Goal: Information Seeking & Learning: Understand process/instructions

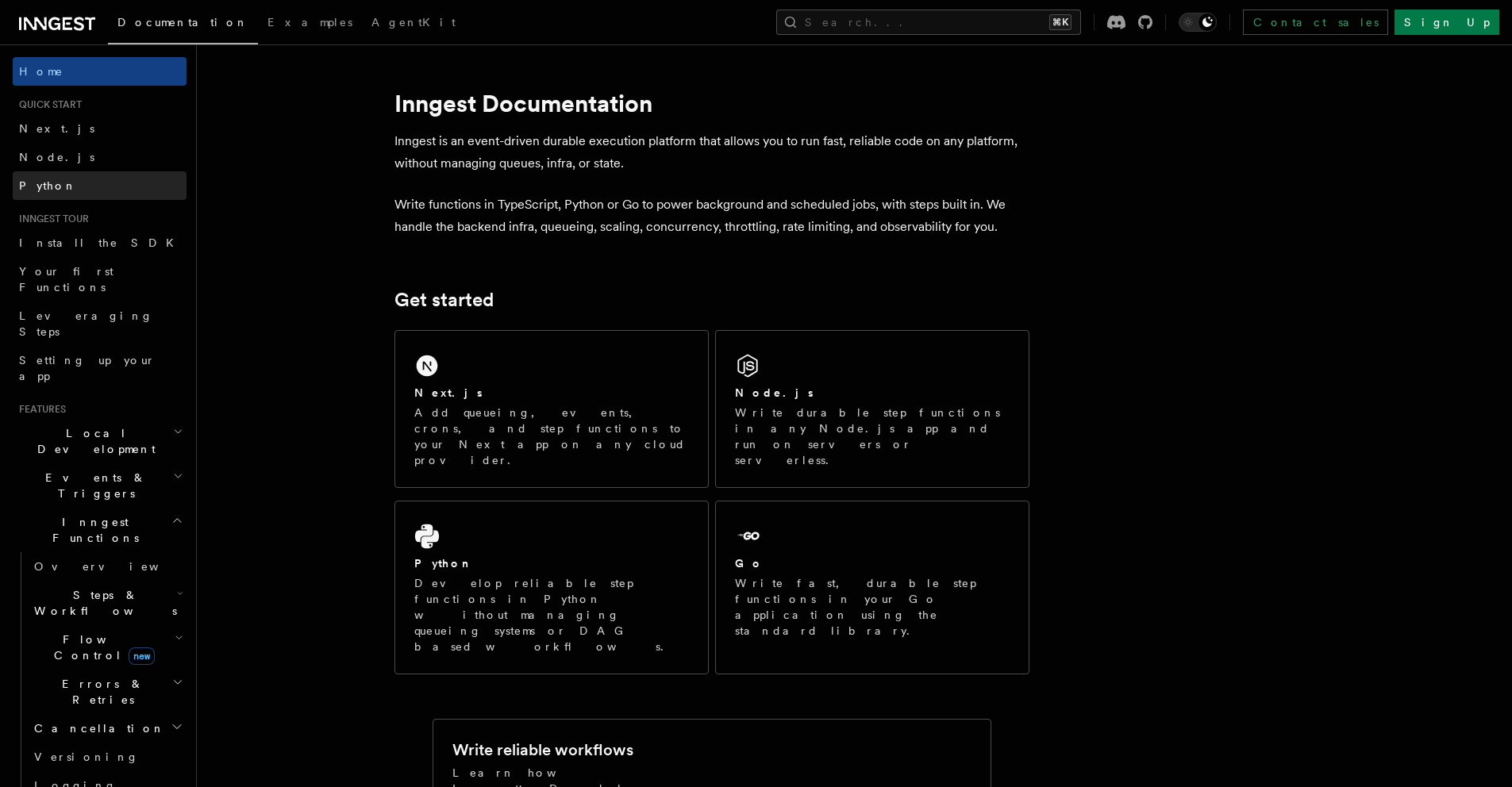
click at [46, 195] on link "Python" at bounding box center [100, 186] width 174 height 29
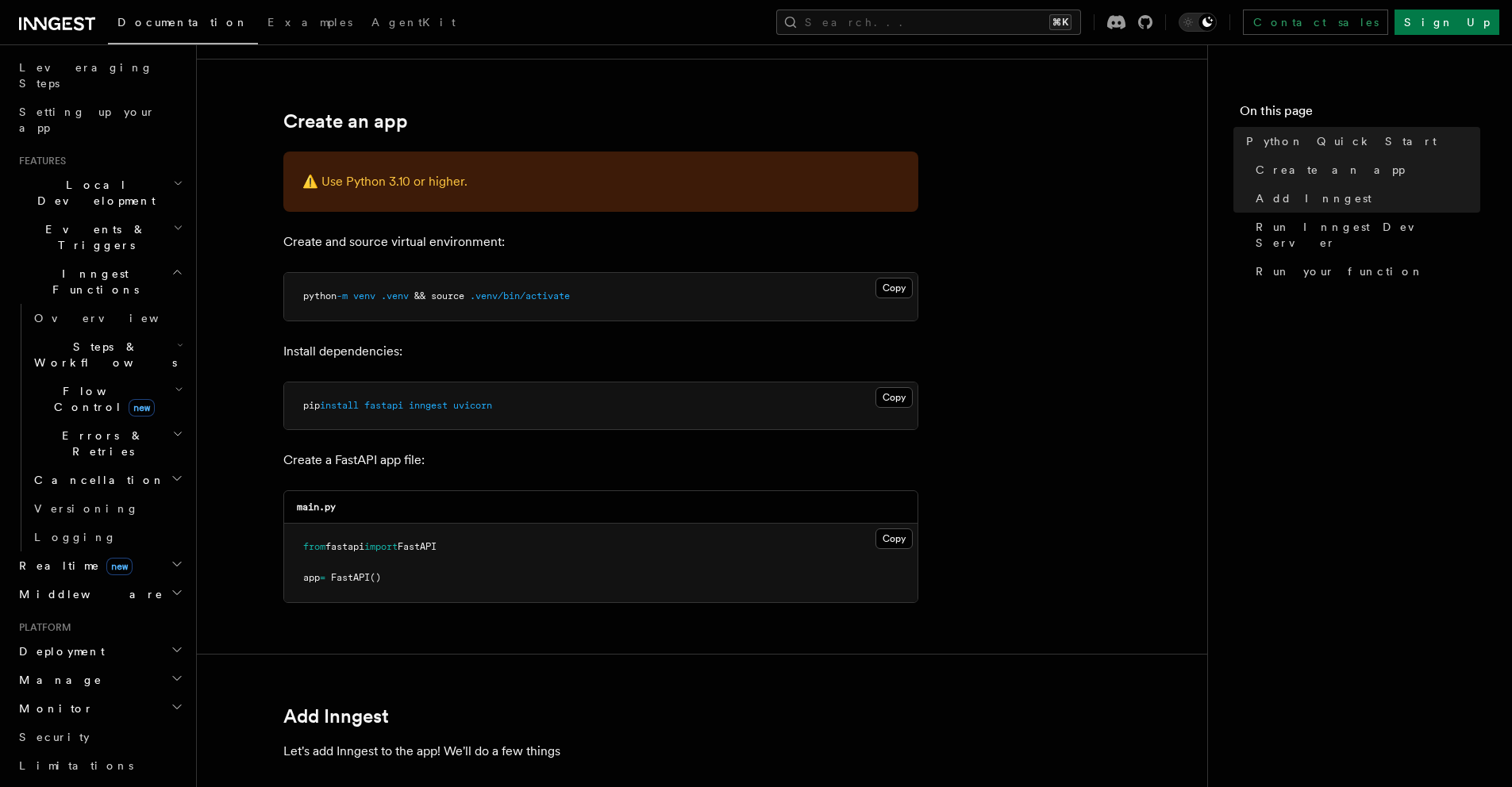
scroll to position [483, 0]
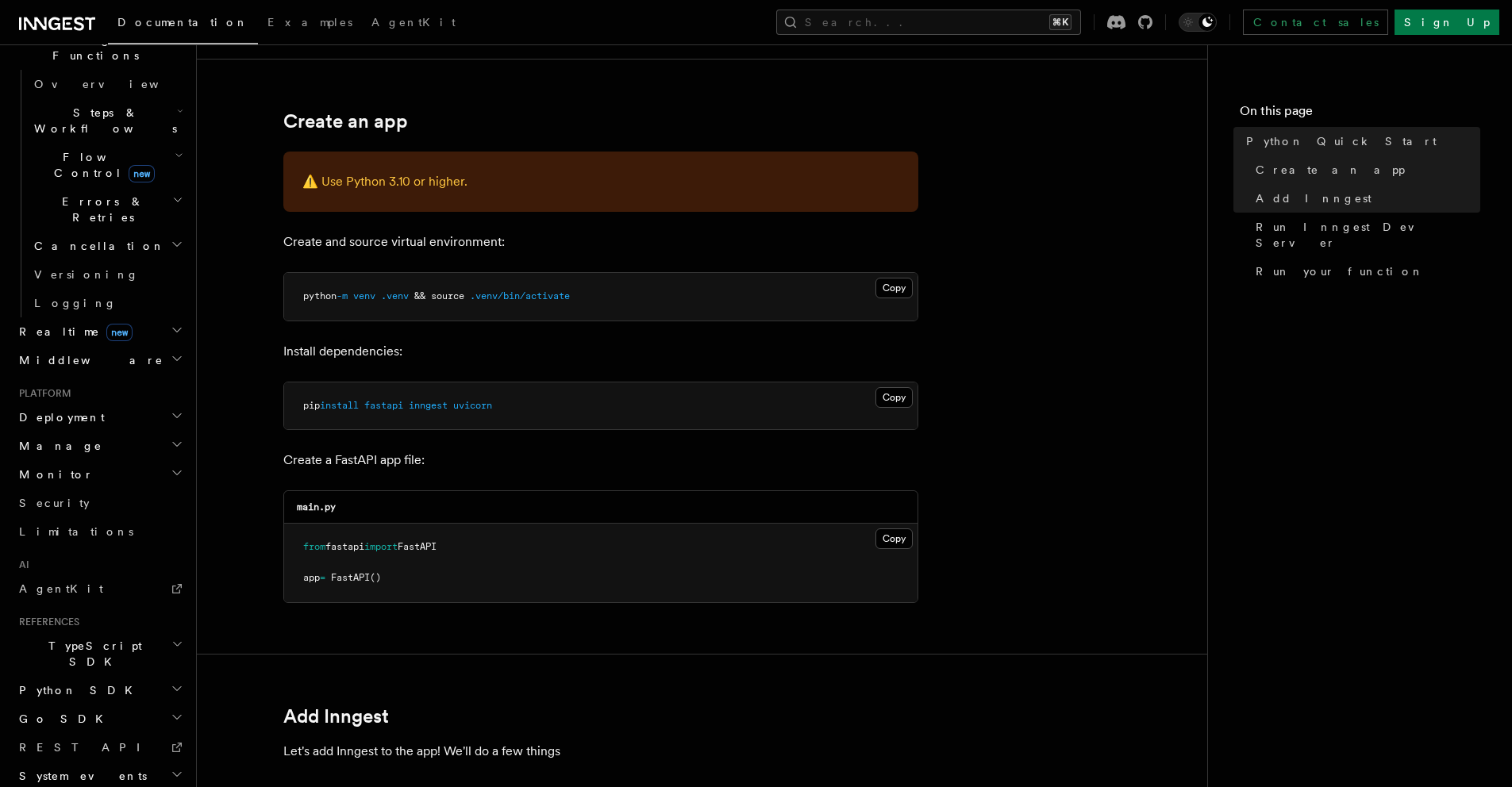
click at [85, 676] on h2 "Python SDK" at bounding box center [100, 690] width 174 height 29
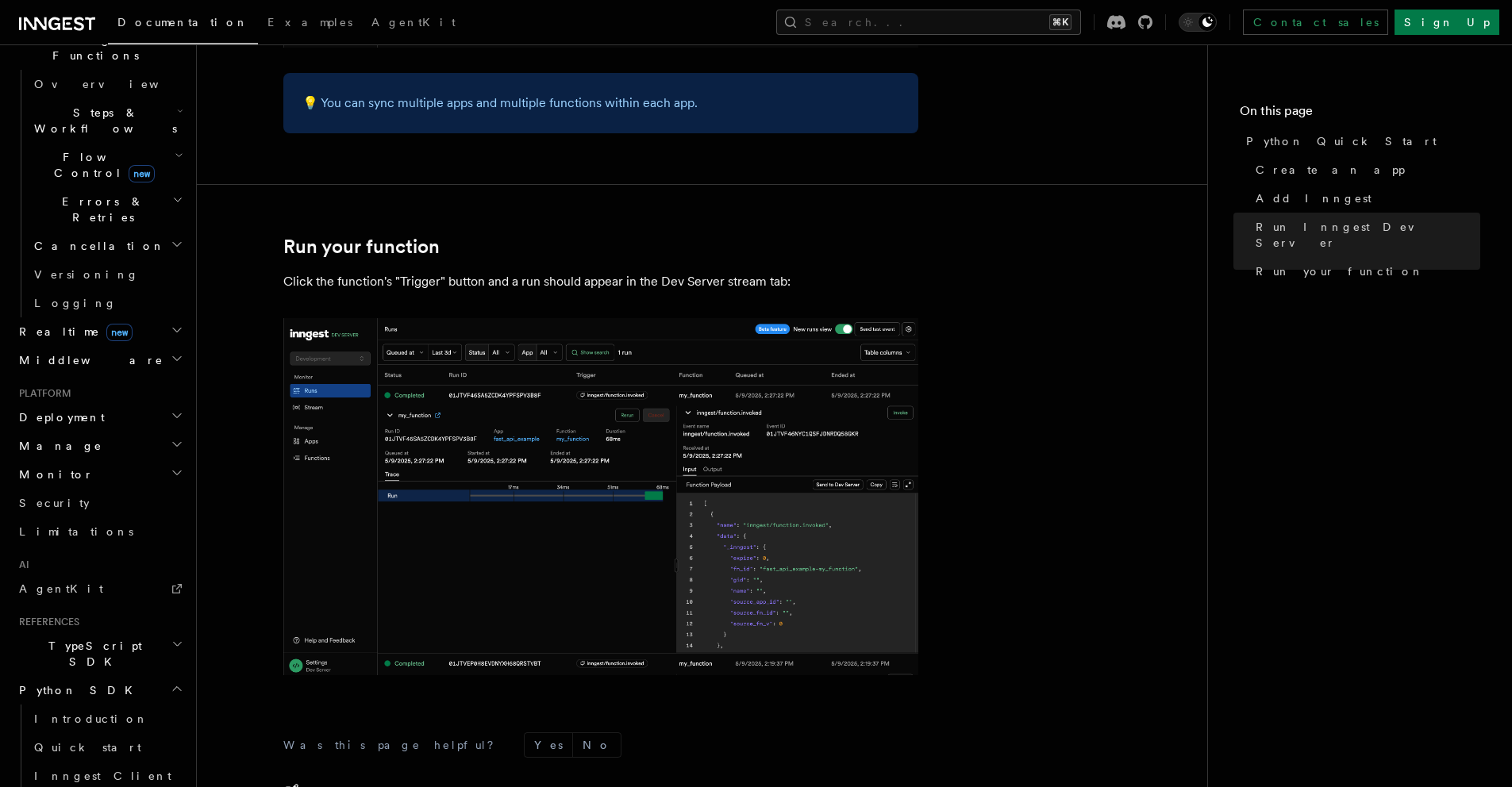
scroll to position [3032, 0]
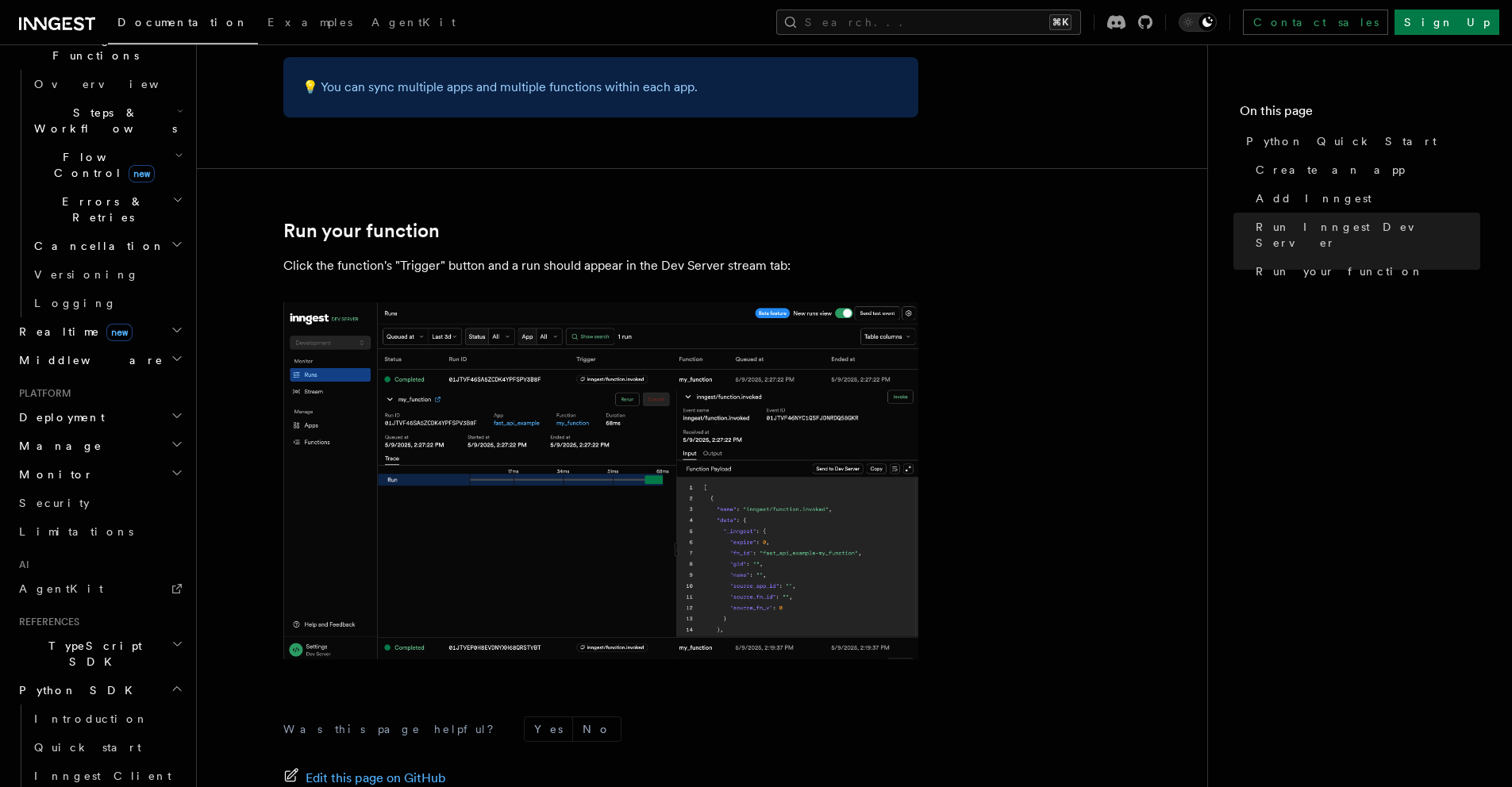
click at [546, 414] on img at bounding box center [601, 481] width 635 height 357
click at [550, 361] on img at bounding box center [601, 481] width 635 height 357
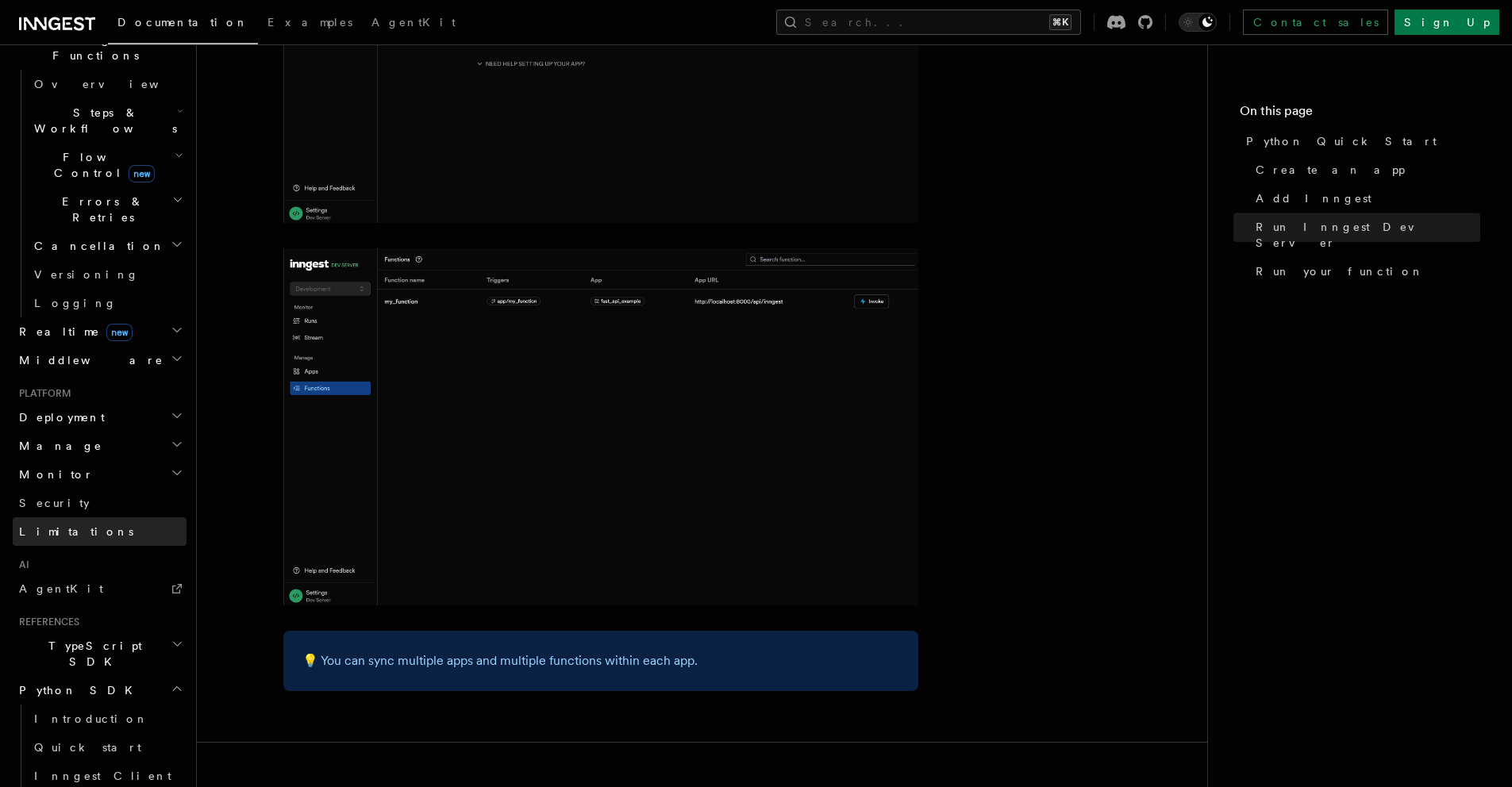
scroll to position [0, 0]
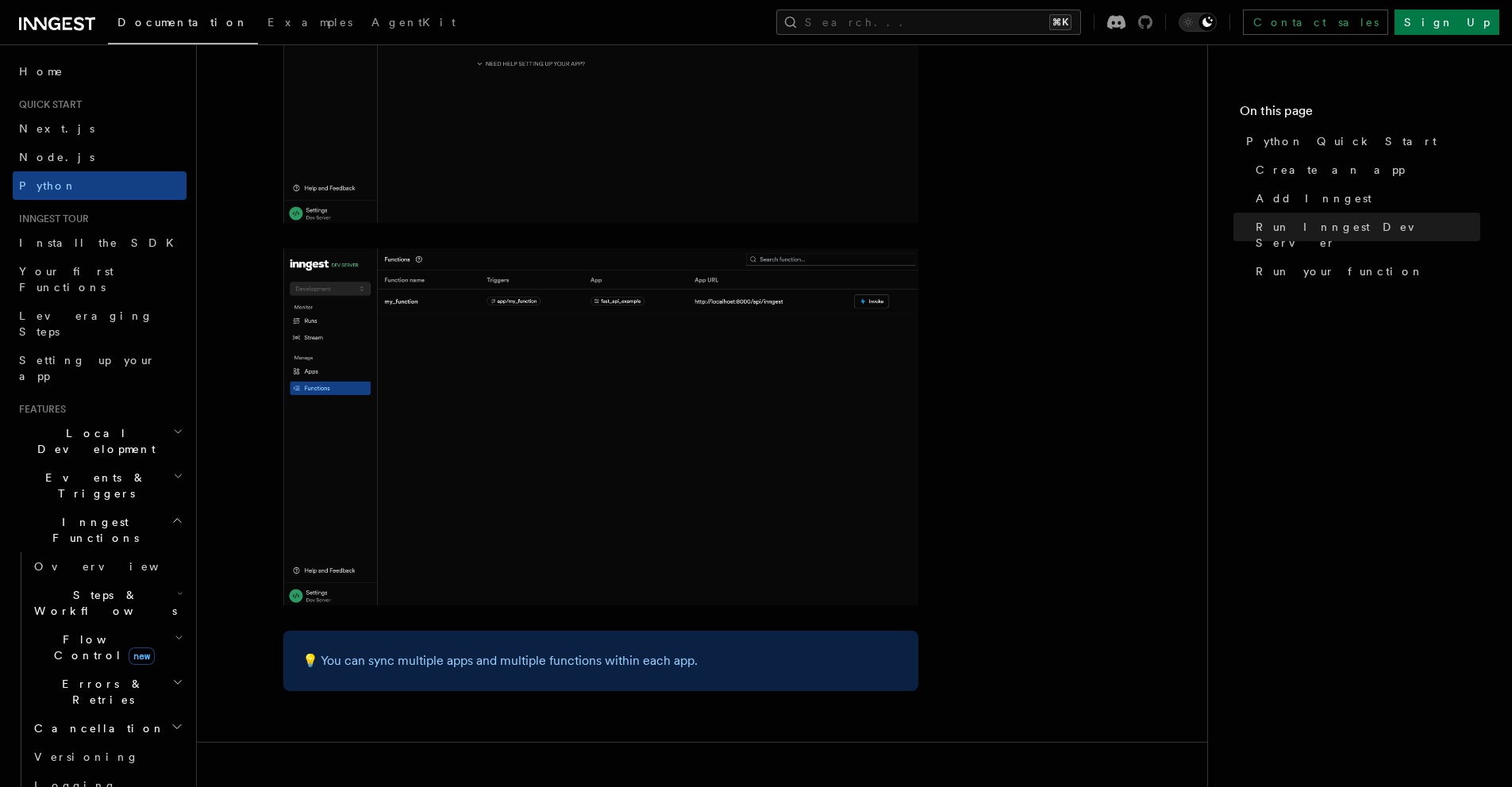
click at [1153, 22] on icon at bounding box center [1146, 22] width 14 height 14
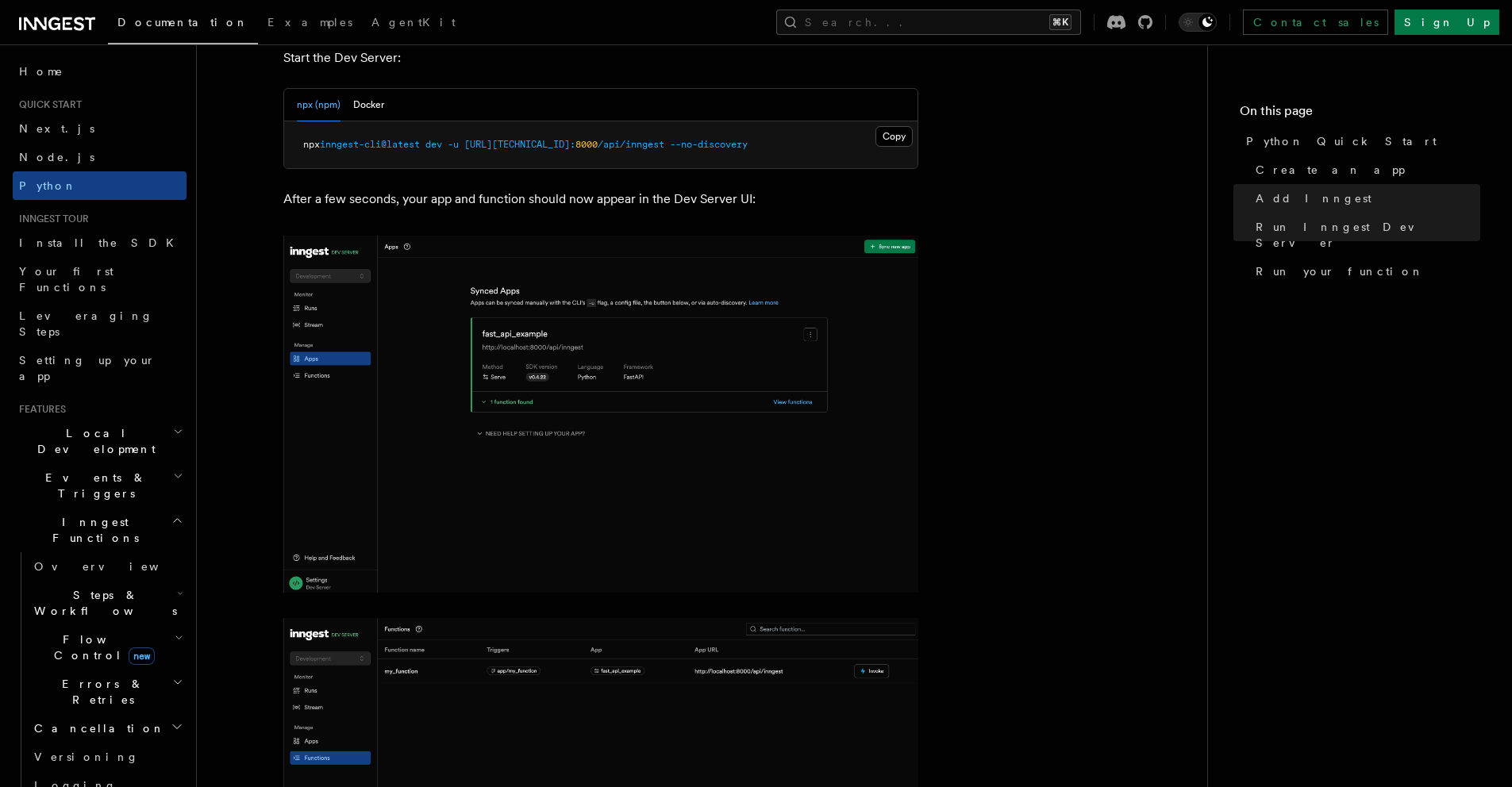
scroll to position [2229, 0]
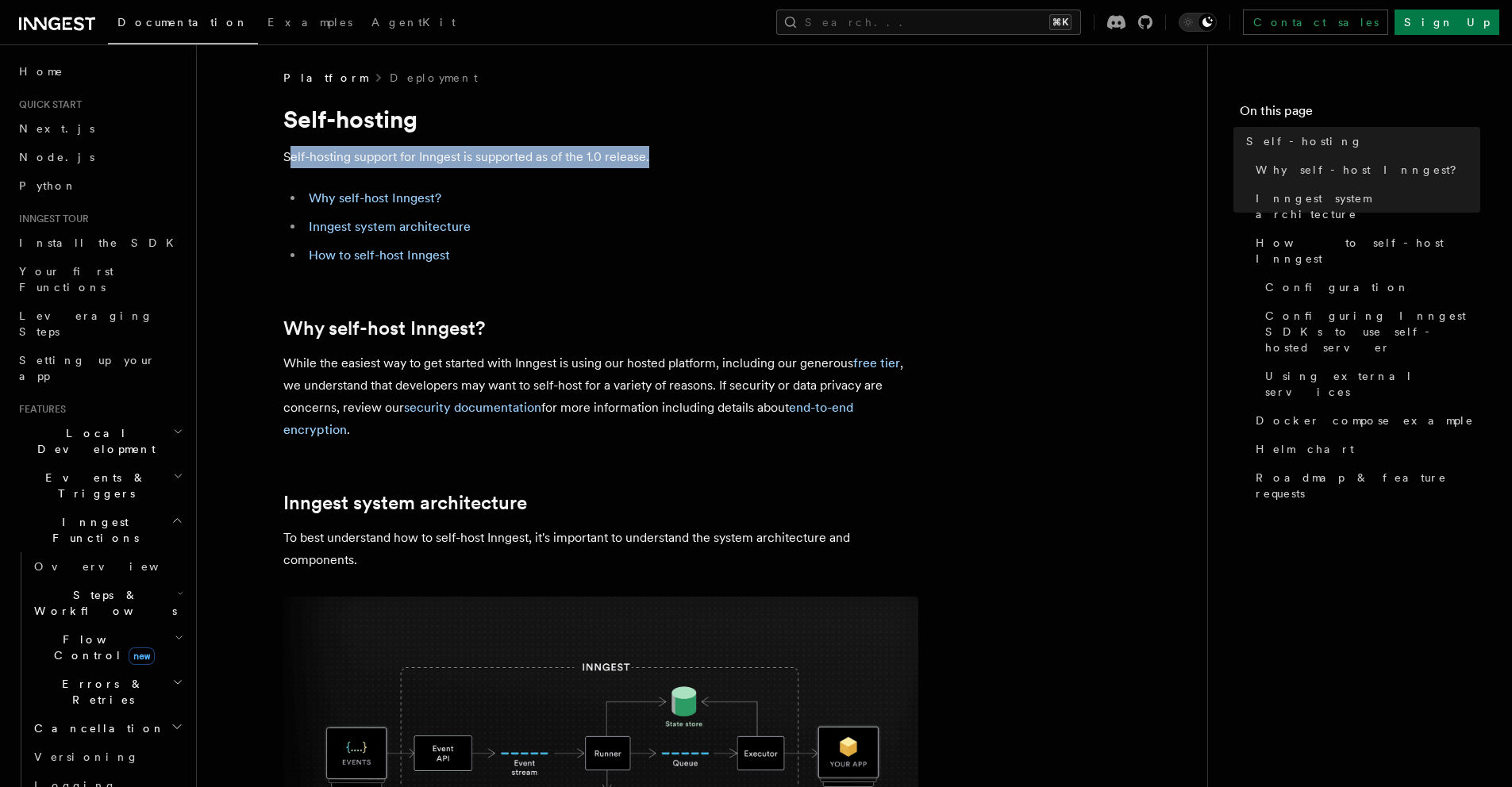
drag, startPoint x: 293, startPoint y: 164, endPoint x: 632, endPoint y: 176, distance: 339.2
click at [605, 387] on p "While the easiest way to get started with Inngest is using our hosted platform,…" at bounding box center [601, 397] width 635 height 89
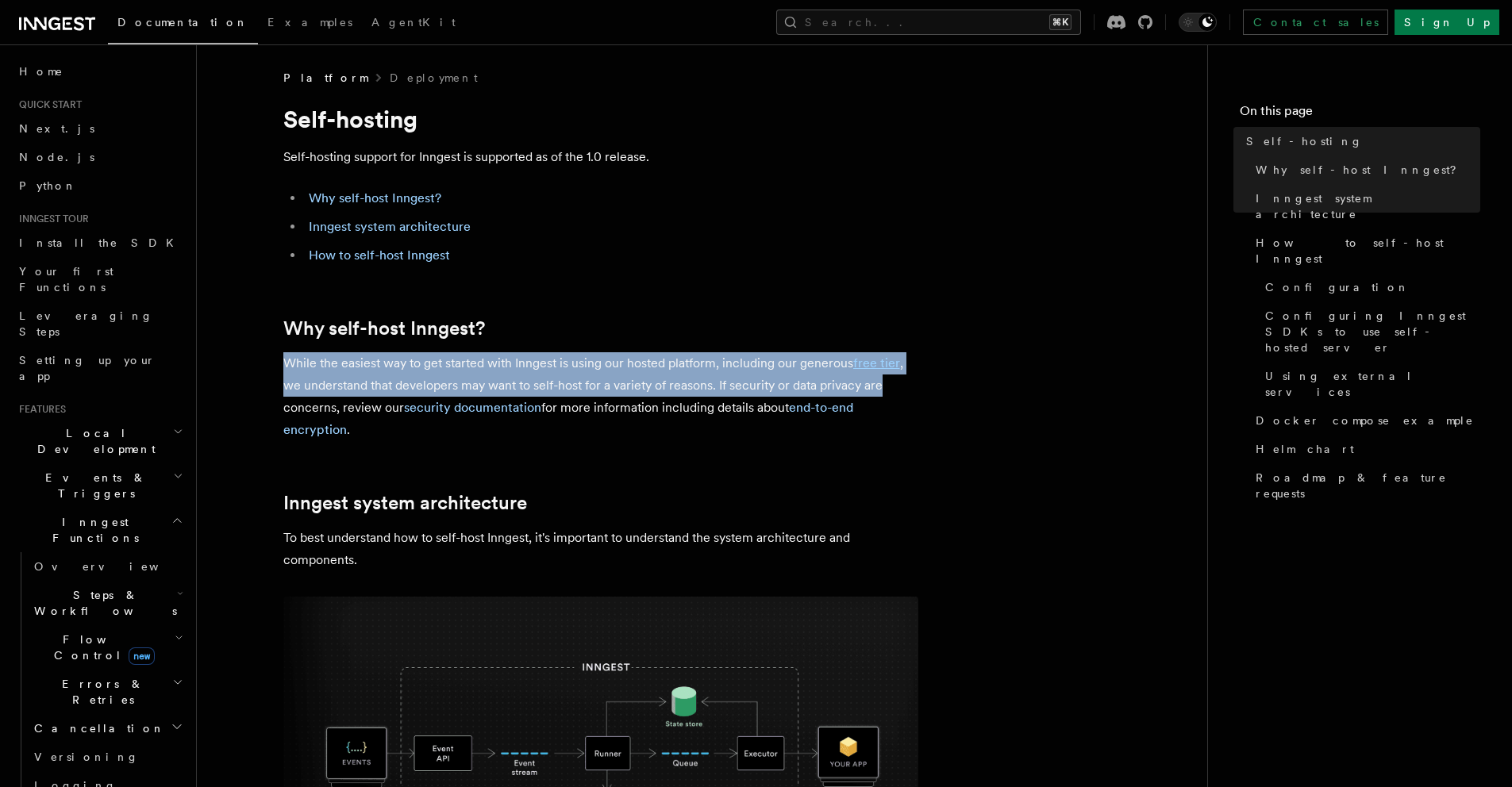
drag, startPoint x: 289, startPoint y: 364, endPoint x: 947, endPoint y: 389, distance: 658.5
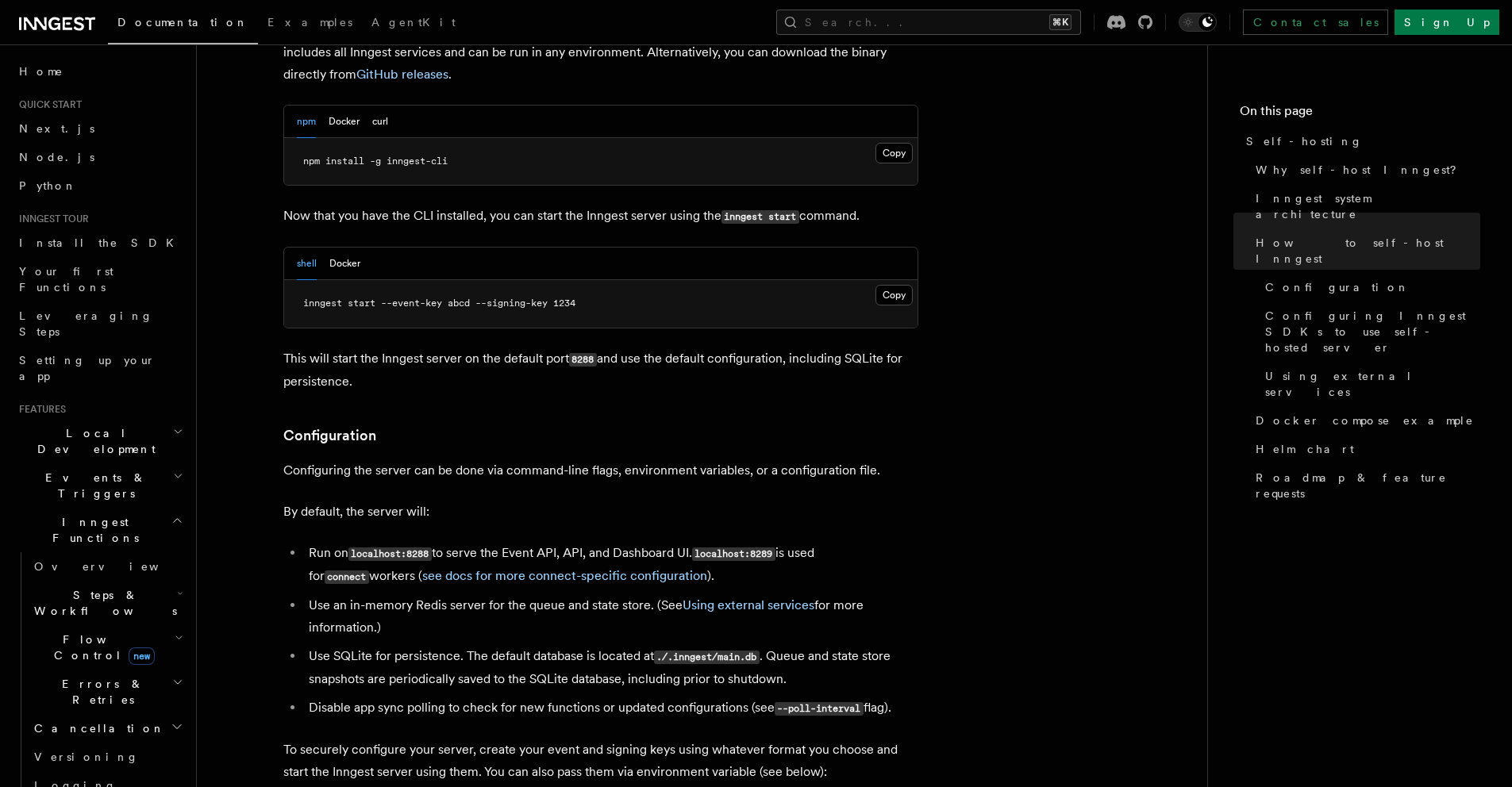
scroll to position [1512, 0]
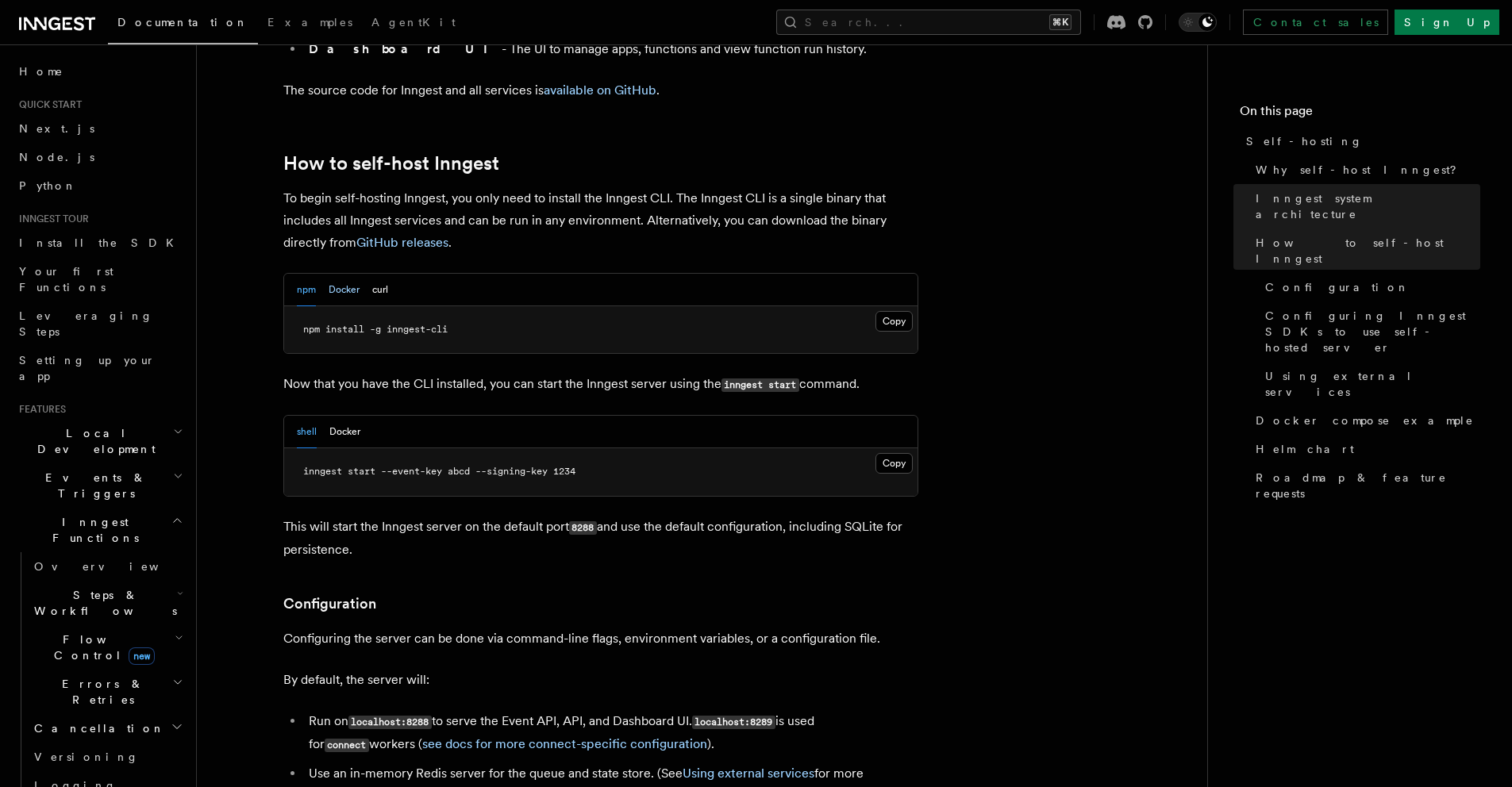
click at [339, 274] on button "Docker" at bounding box center [344, 290] width 31 height 33
click at [290, 274] on div "npm Docker curl" at bounding box center [601, 290] width 634 height 33
click at [303, 274] on button "npm" at bounding box center [307, 290] width 19 height 33
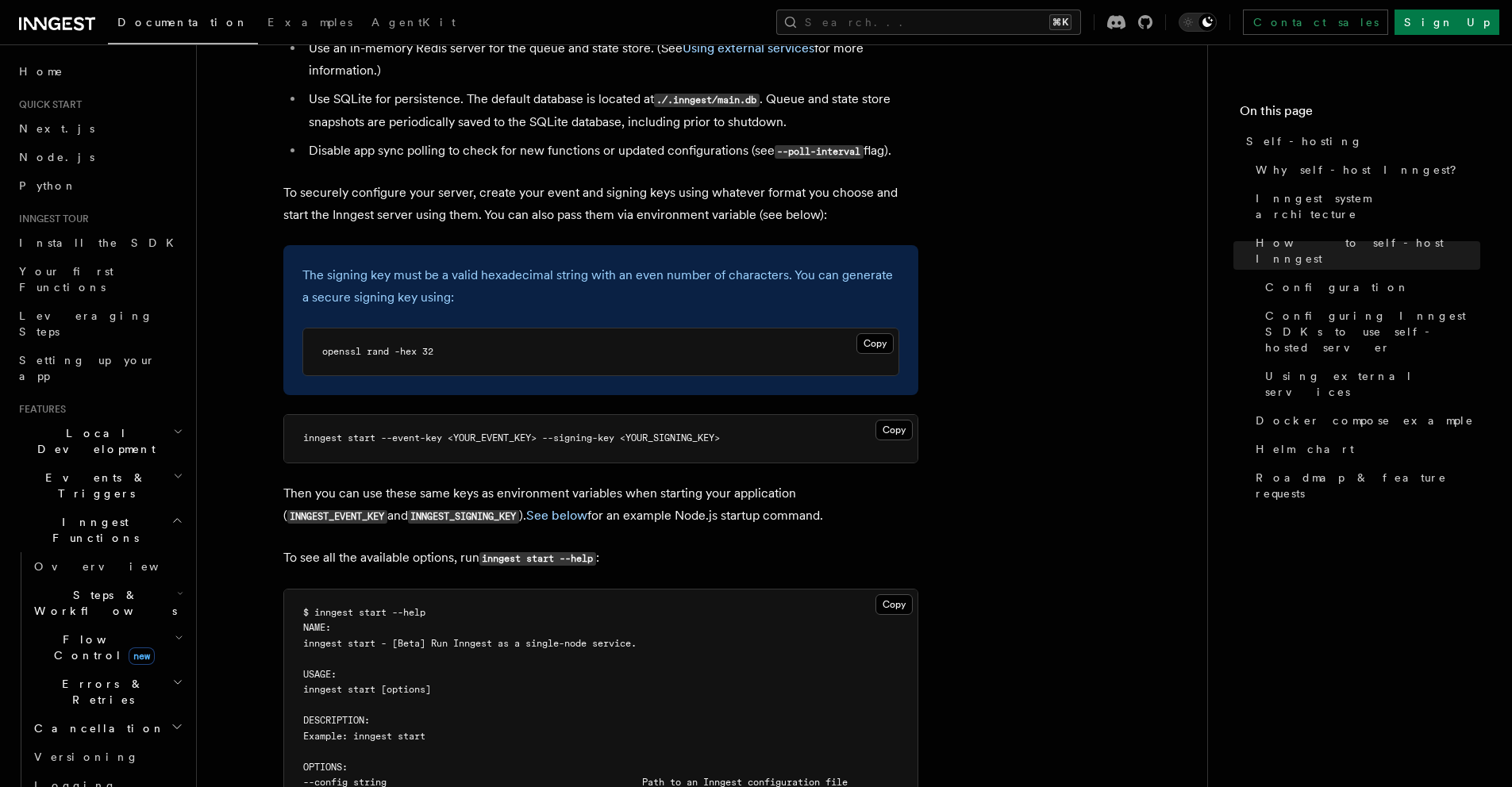
scroll to position [3003, 0]
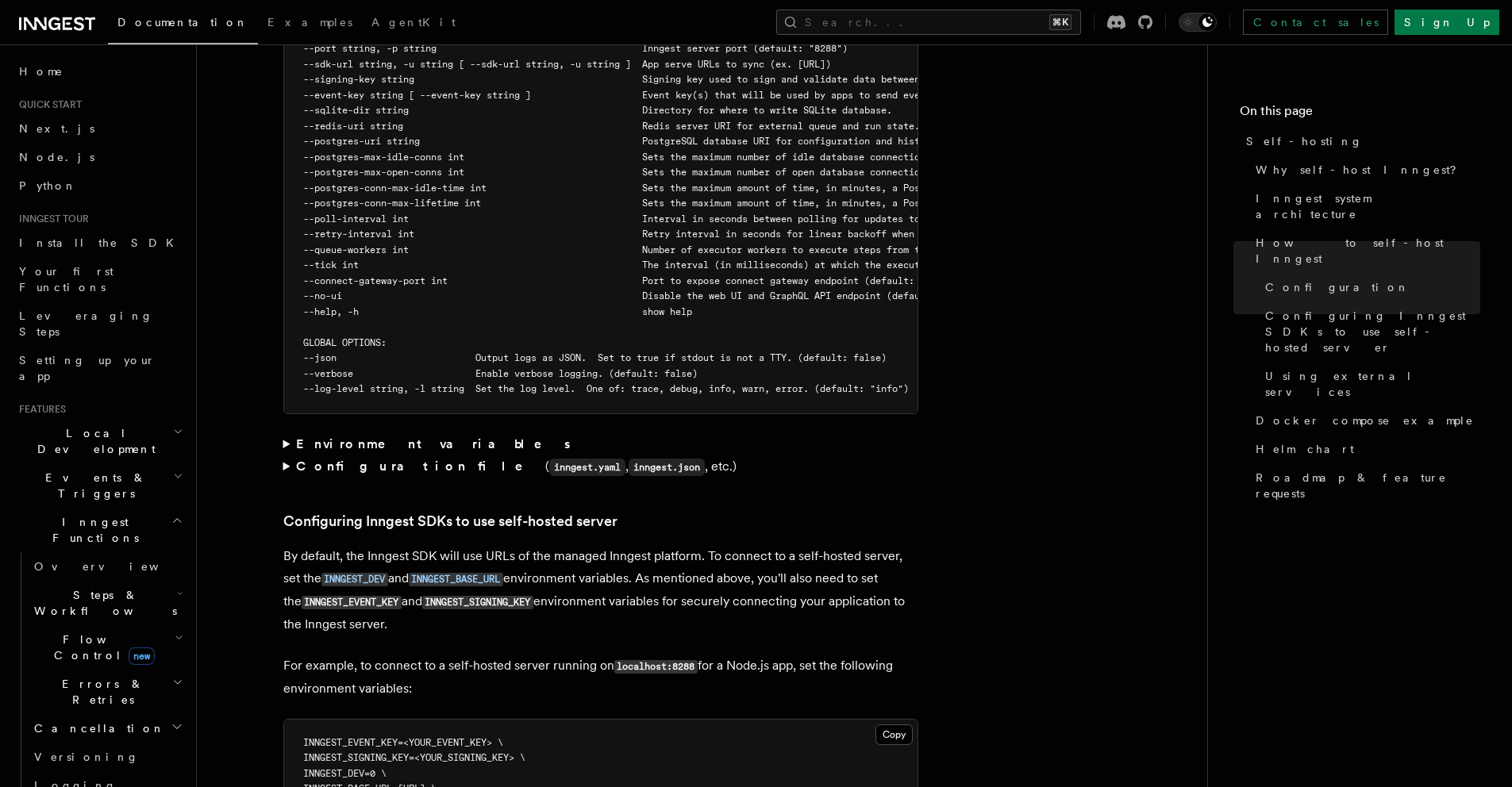
click at [1090, 456] on article "Platform Deployment Self-hosting Self-hosting support for Inngest is supported …" at bounding box center [702, 460] width 960 height 6784
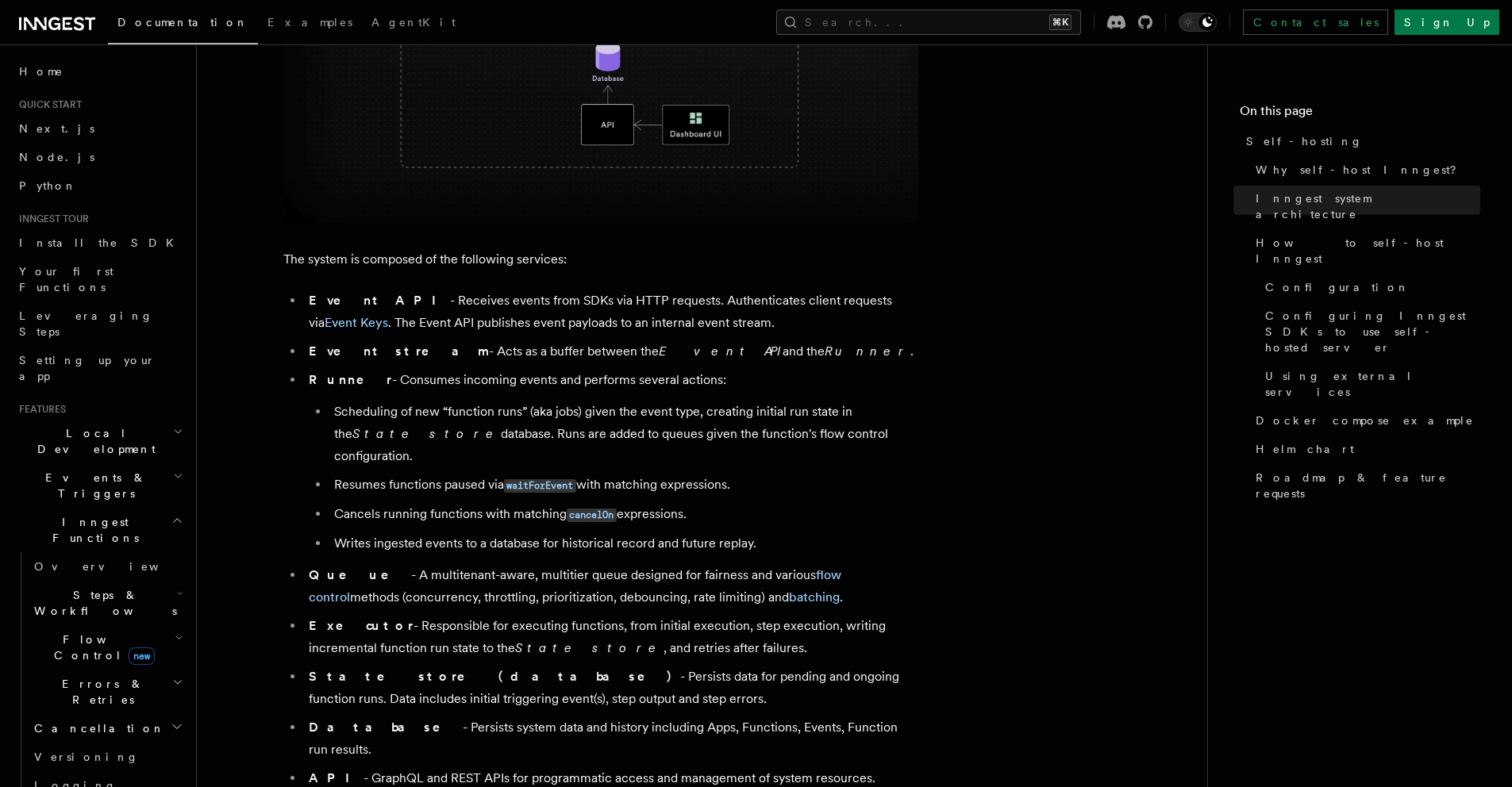
scroll to position [0, 0]
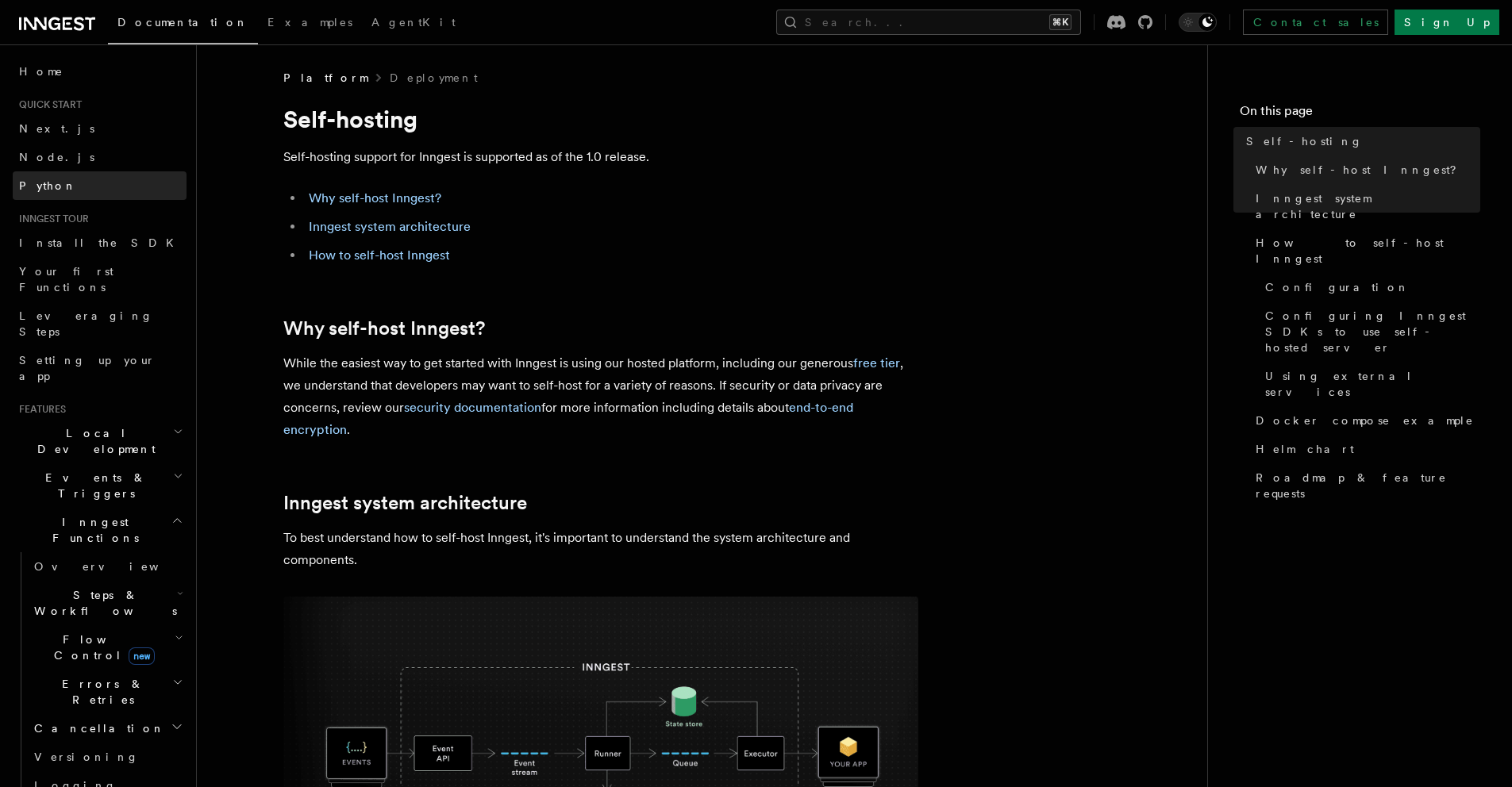
click at [36, 184] on span "Python" at bounding box center [48, 186] width 58 height 13
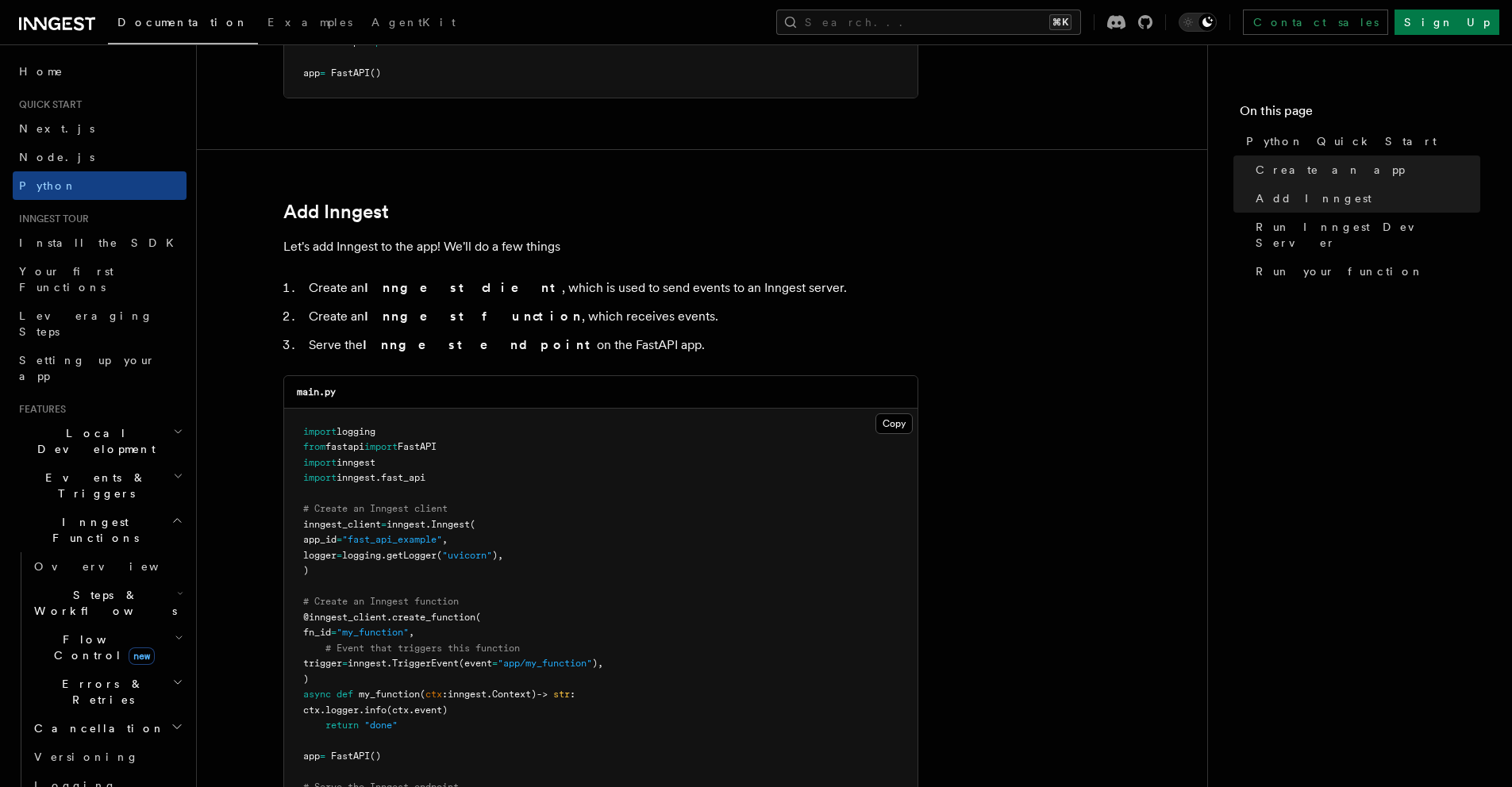
scroll to position [1117, 0]
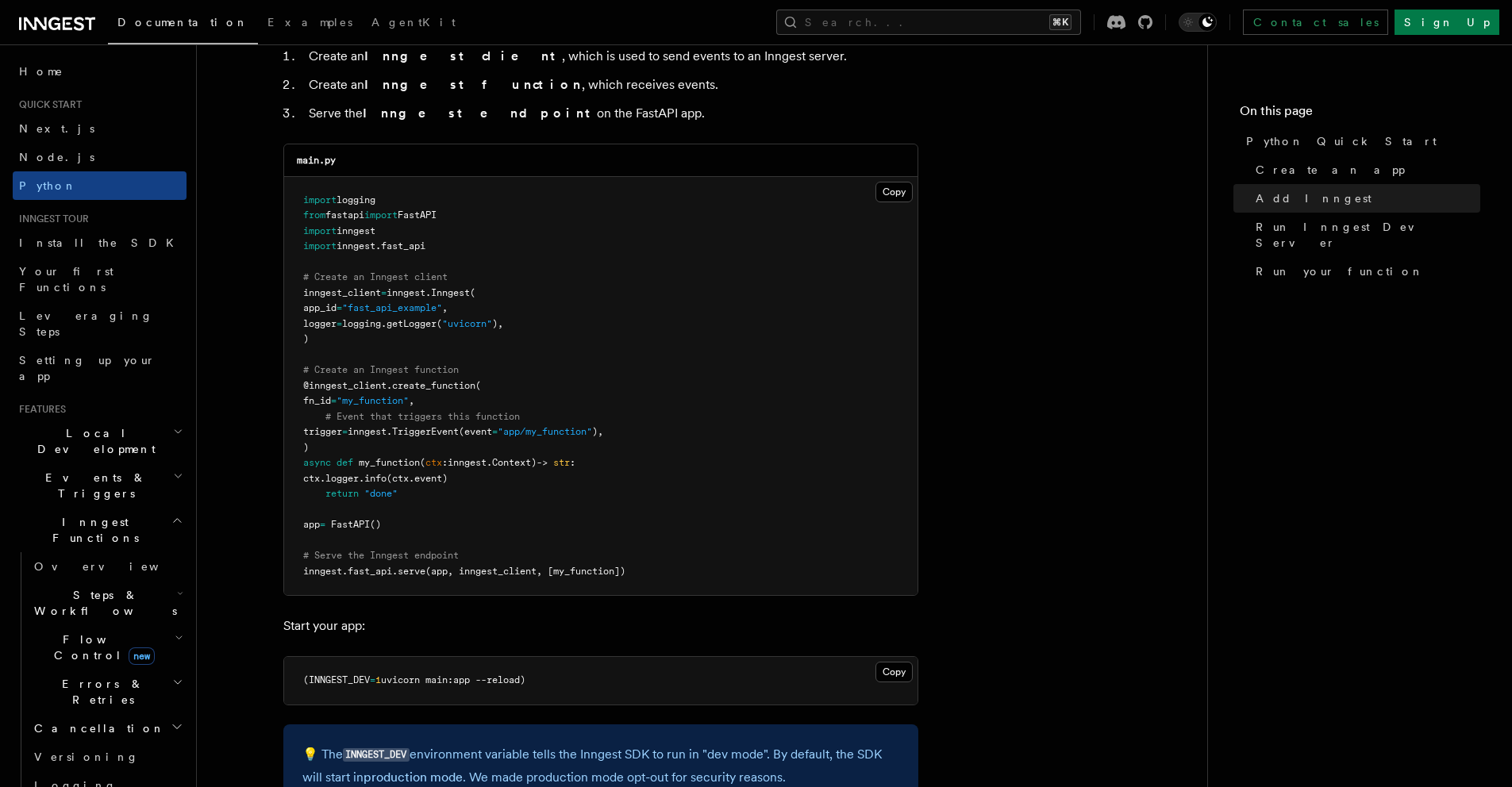
scroll to position [1038, 0]
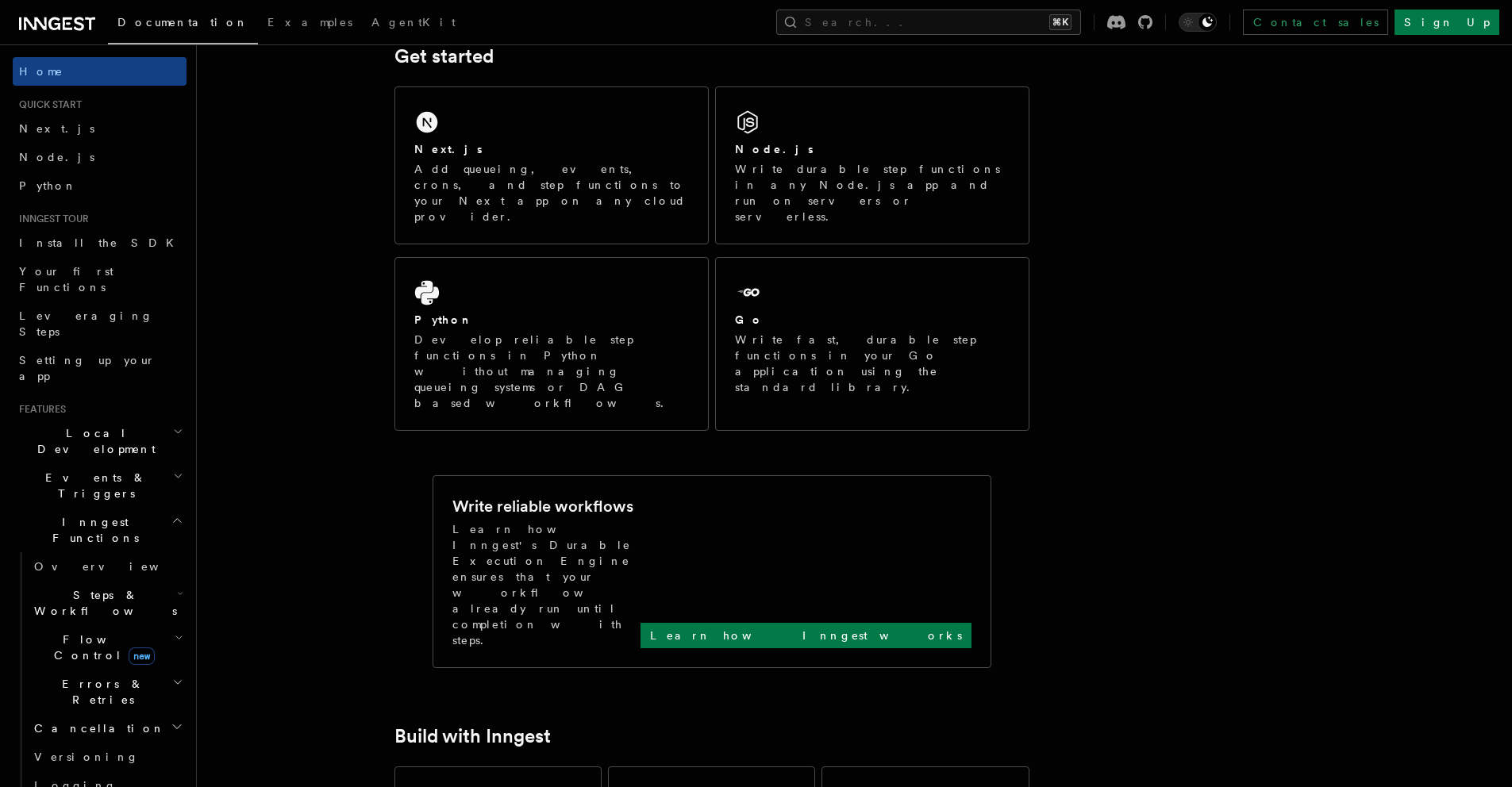
scroll to position [227, 0]
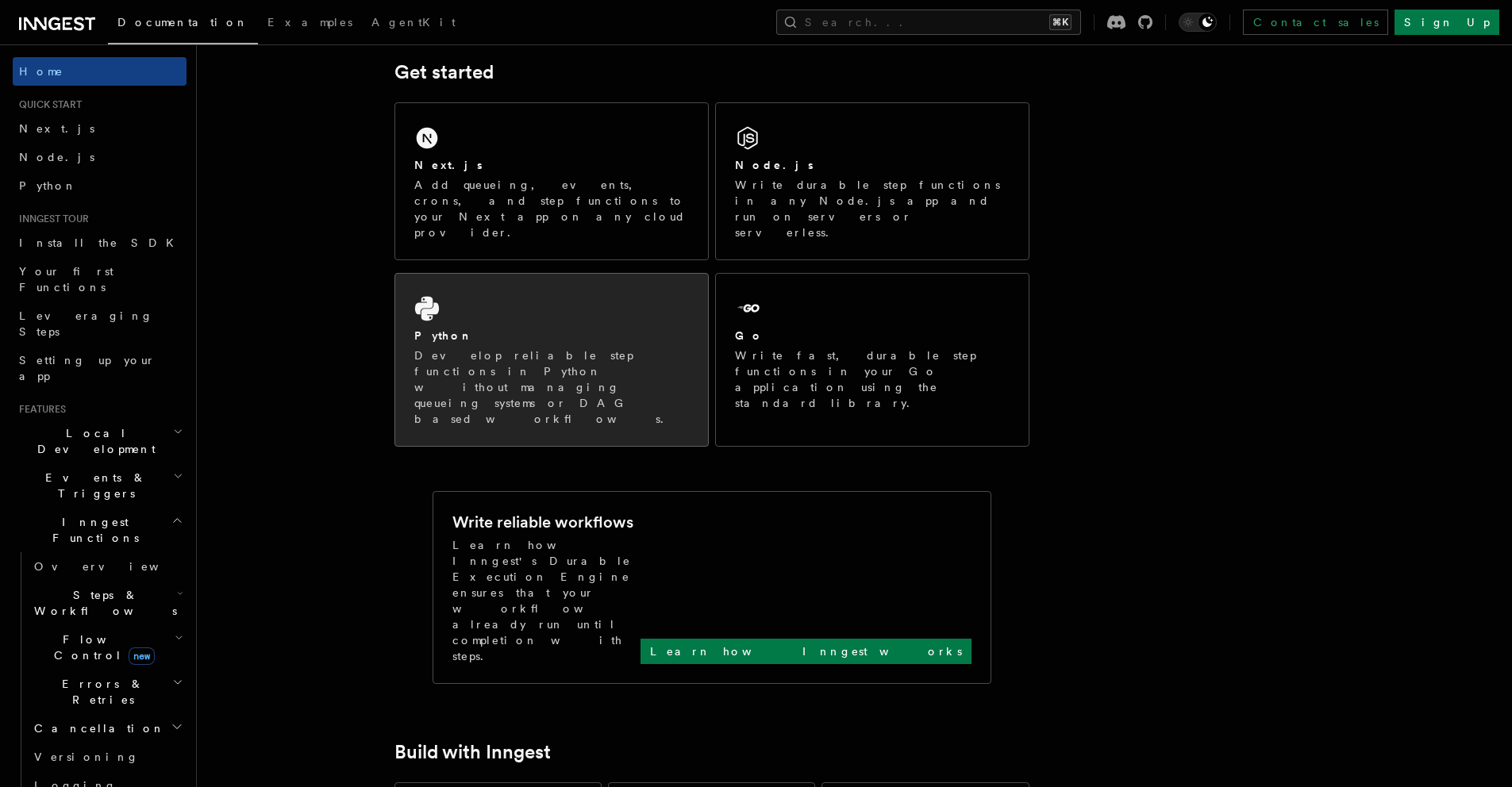
click at [515, 294] on div "Python Develop reliable step functions in Python without managing queueing syst…" at bounding box center [552, 360] width 313 height 172
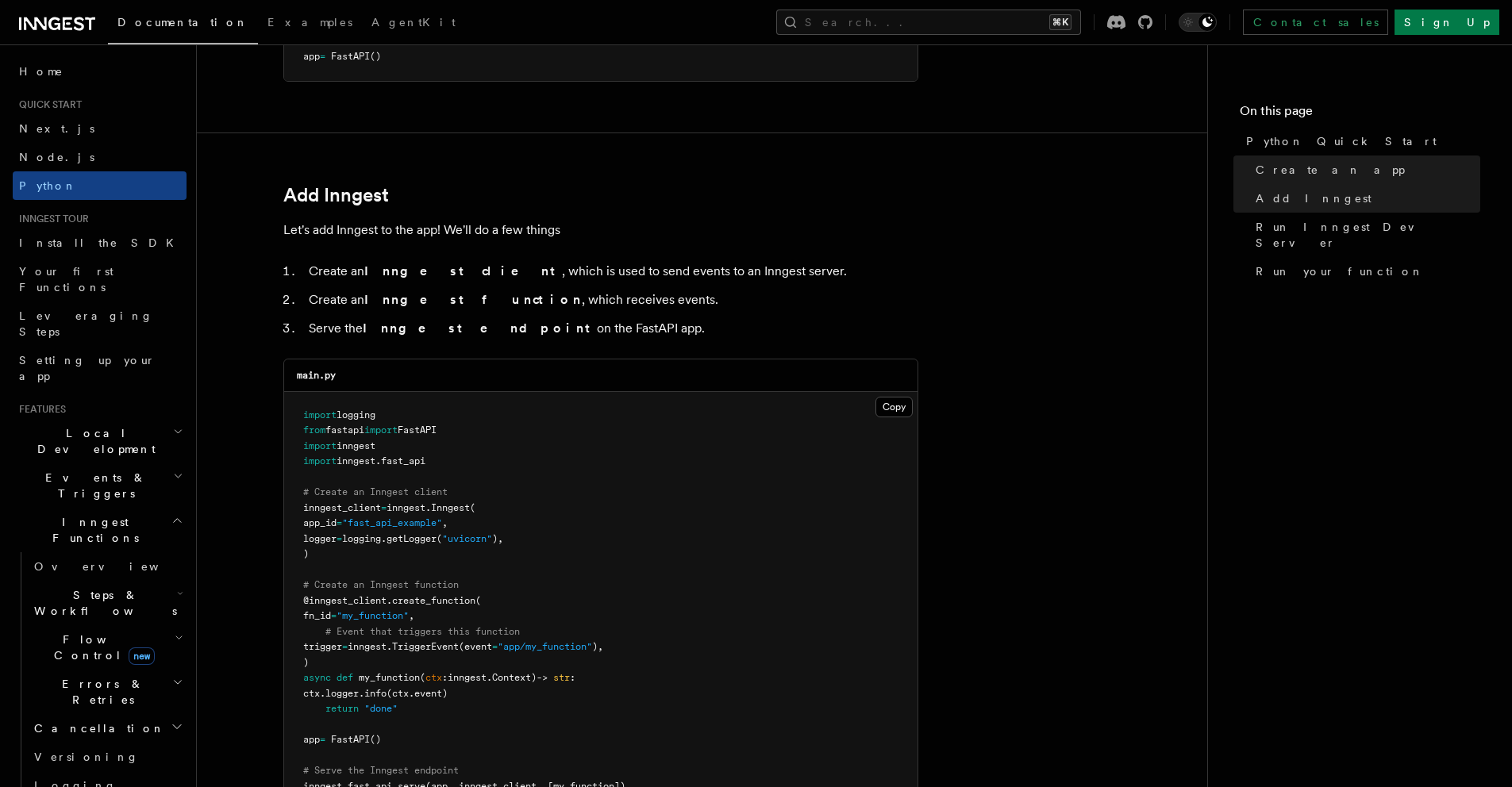
scroll to position [827, 0]
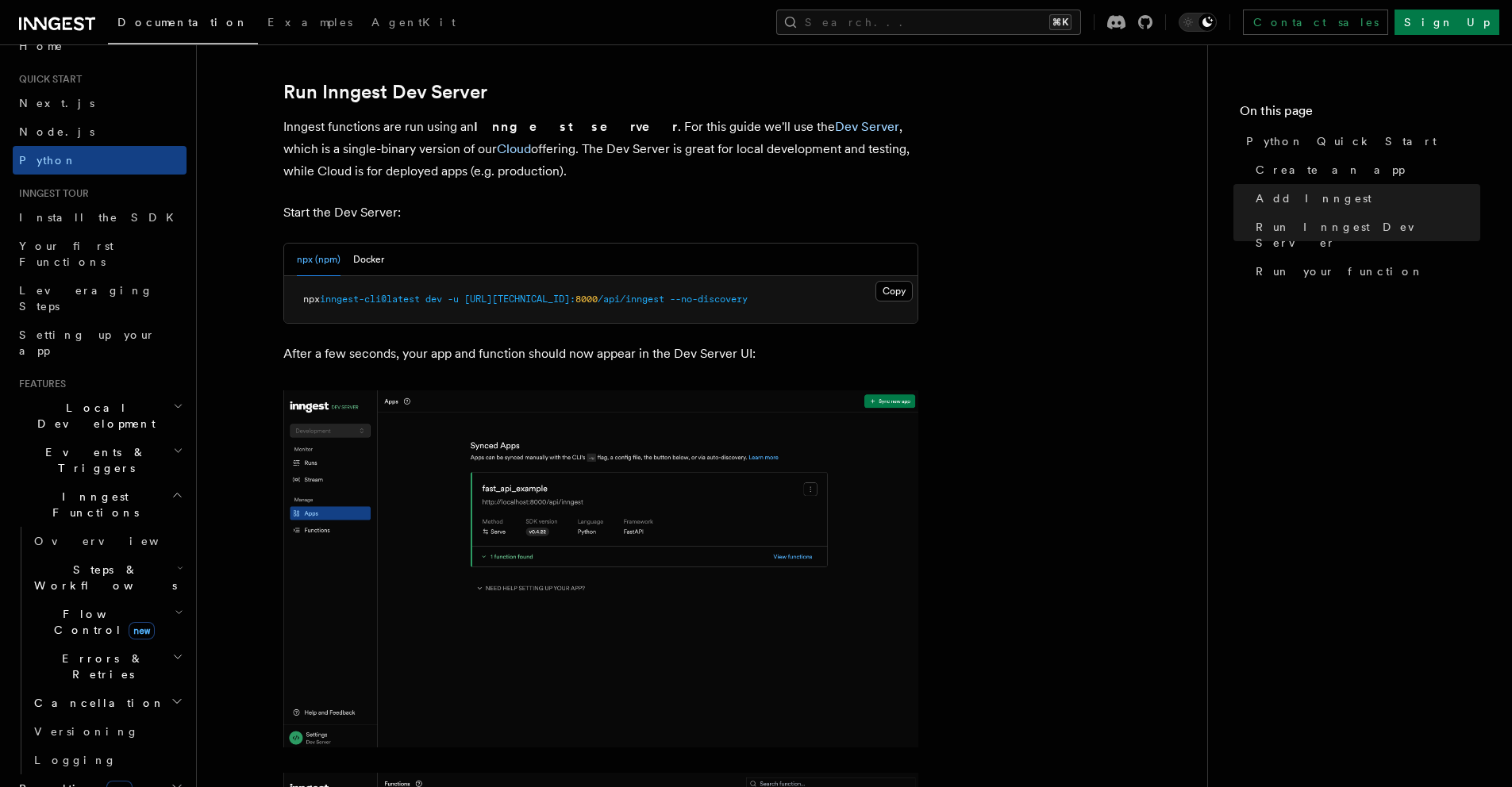
scroll to position [1976, 0]
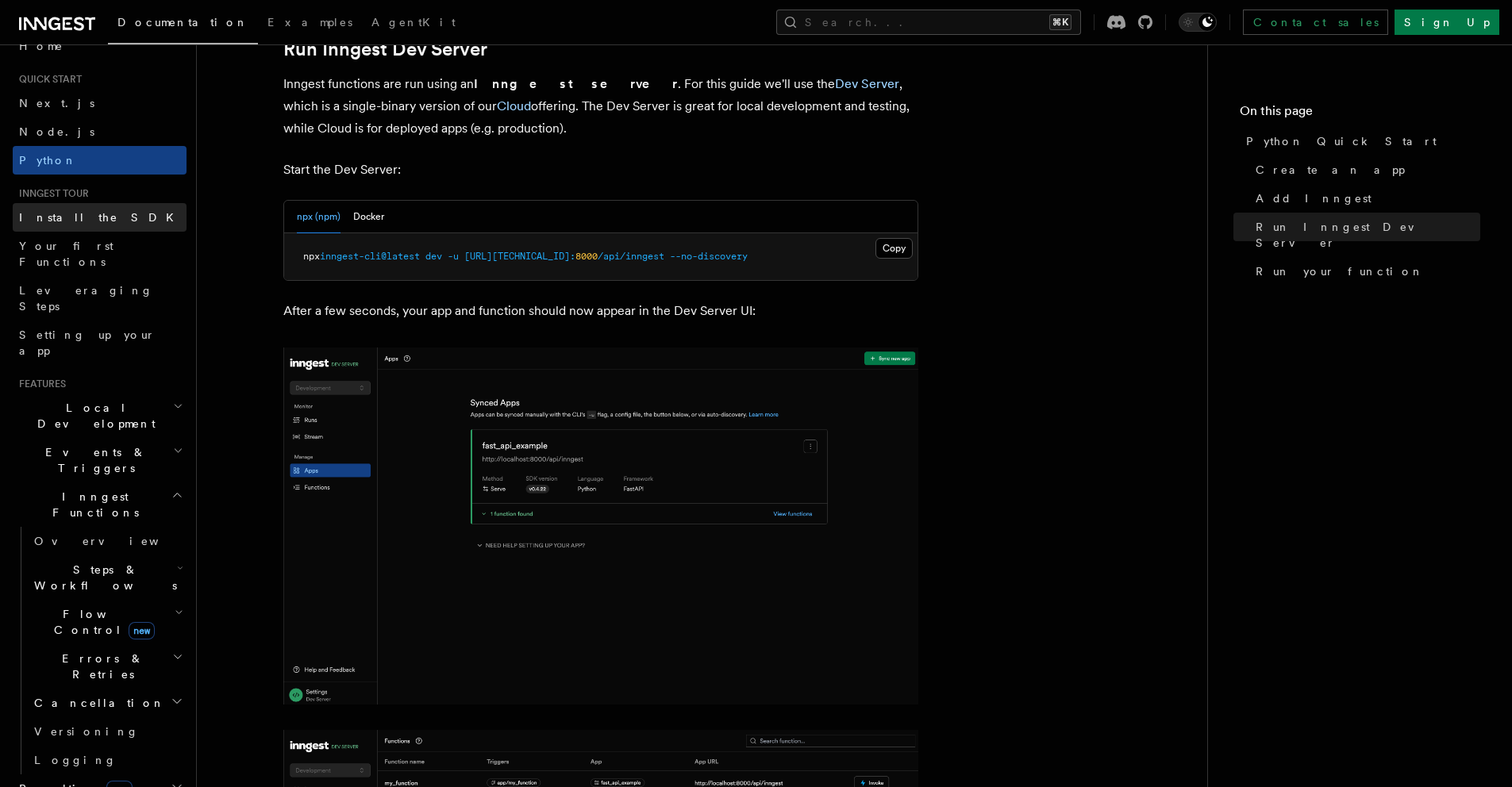
click at [77, 213] on span "Install the SDK" at bounding box center [101, 218] width 164 height 13
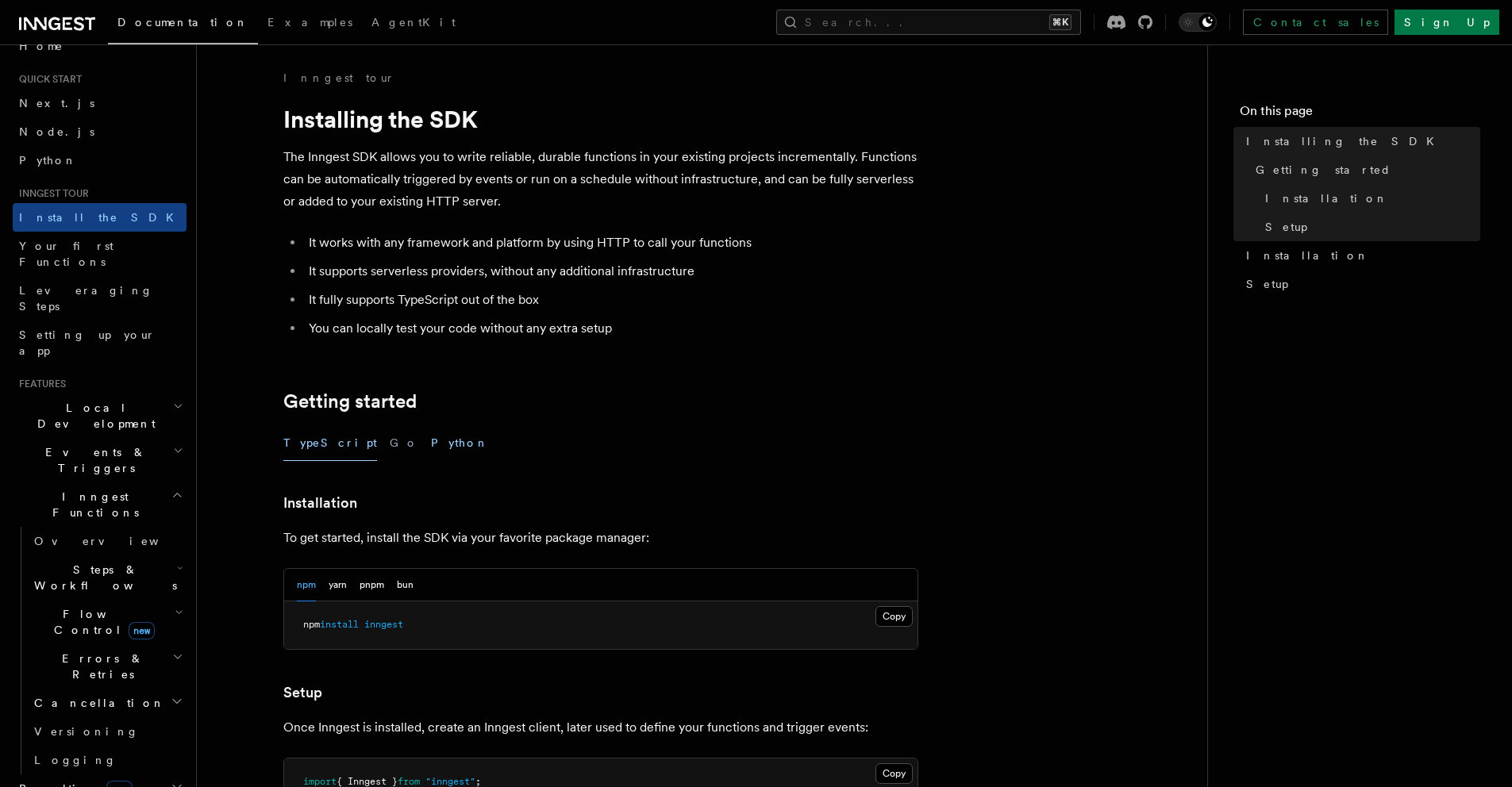
click at [431, 446] on button "Python" at bounding box center [460, 443] width 58 height 36
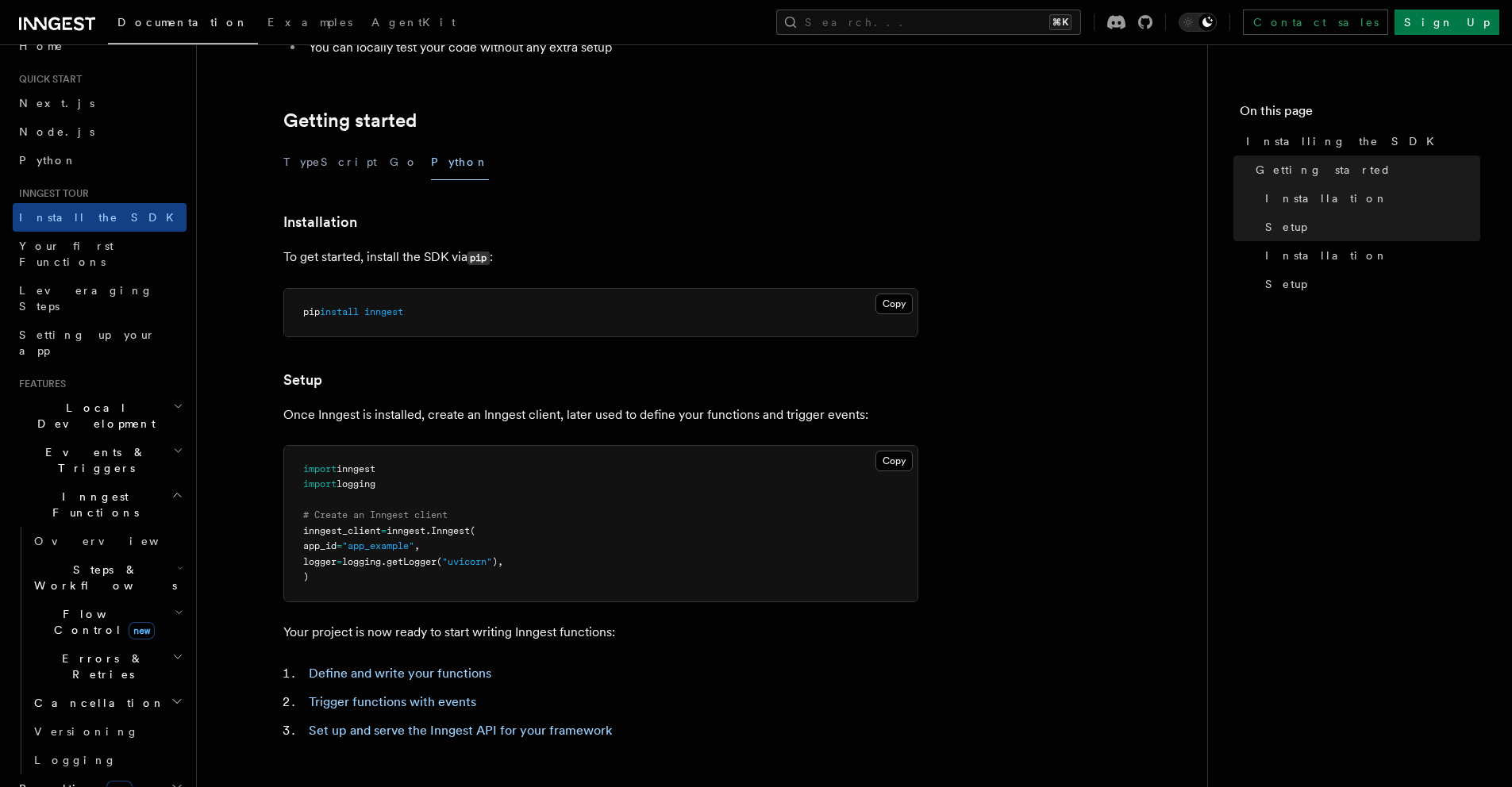
scroll to position [160, 0]
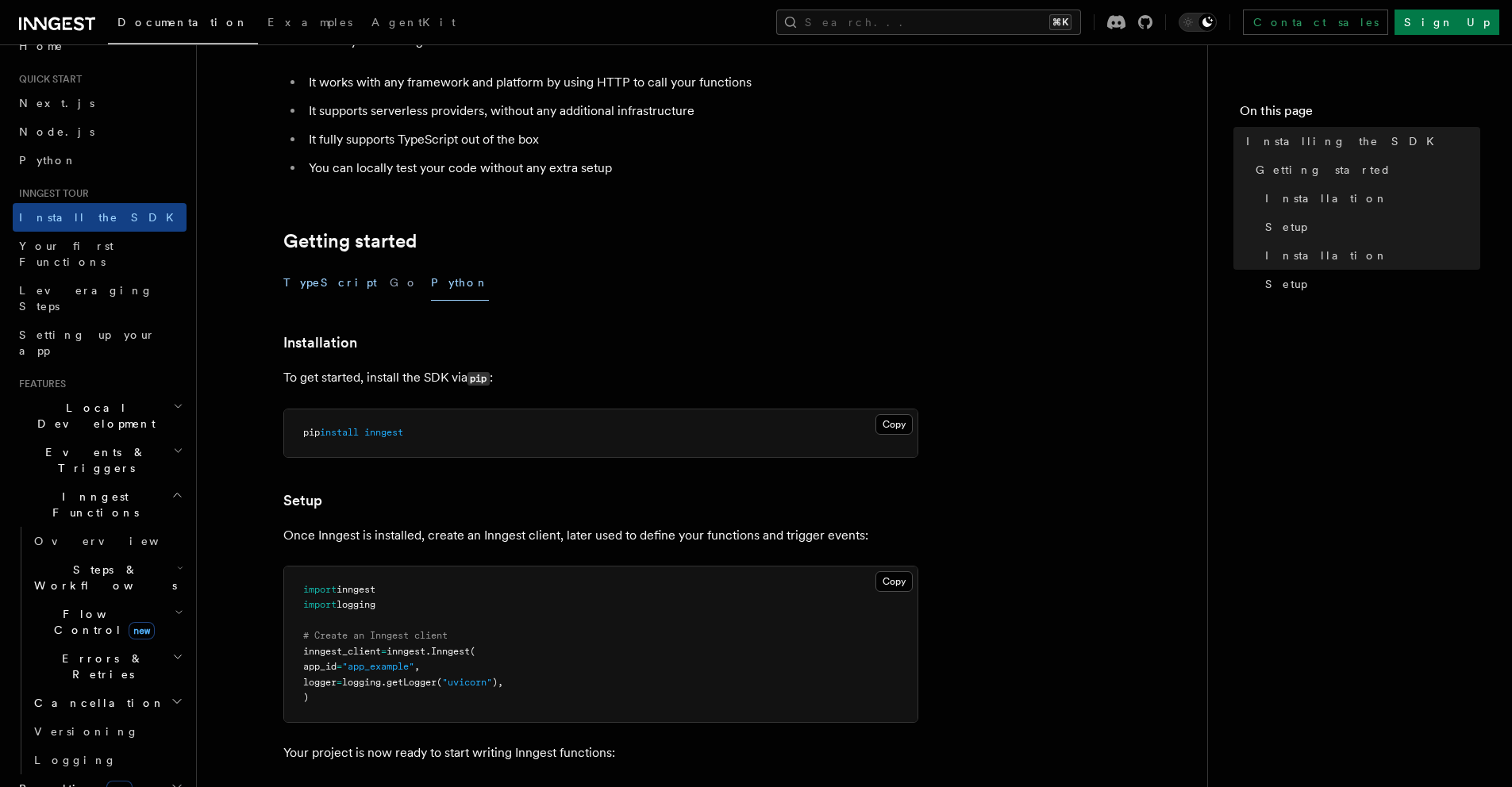
click at [312, 283] on button "TypeScript" at bounding box center [330, 283] width 93 height 36
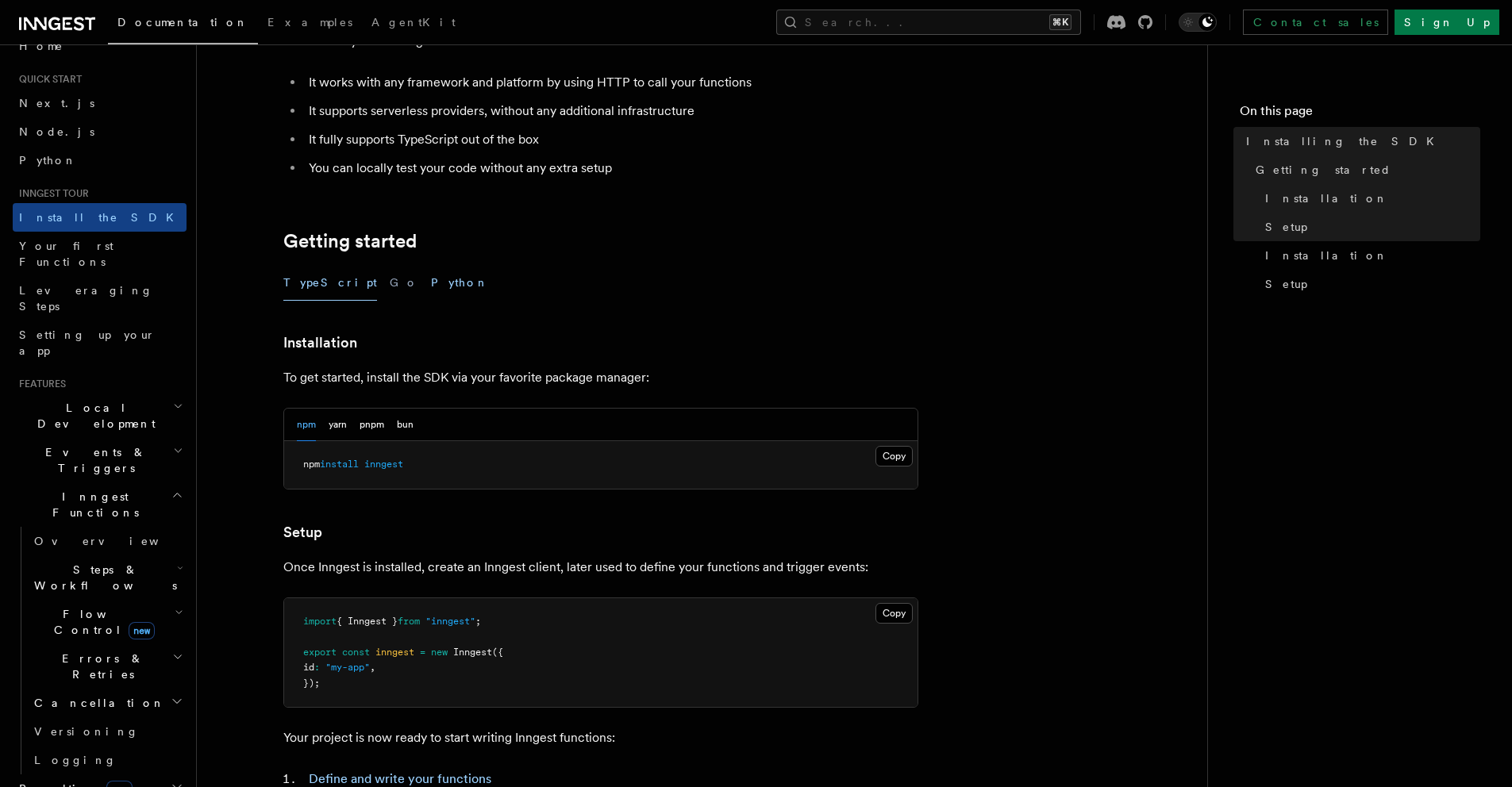
click at [431, 281] on button "Python" at bounding box center [460, 283] width 58 height 36
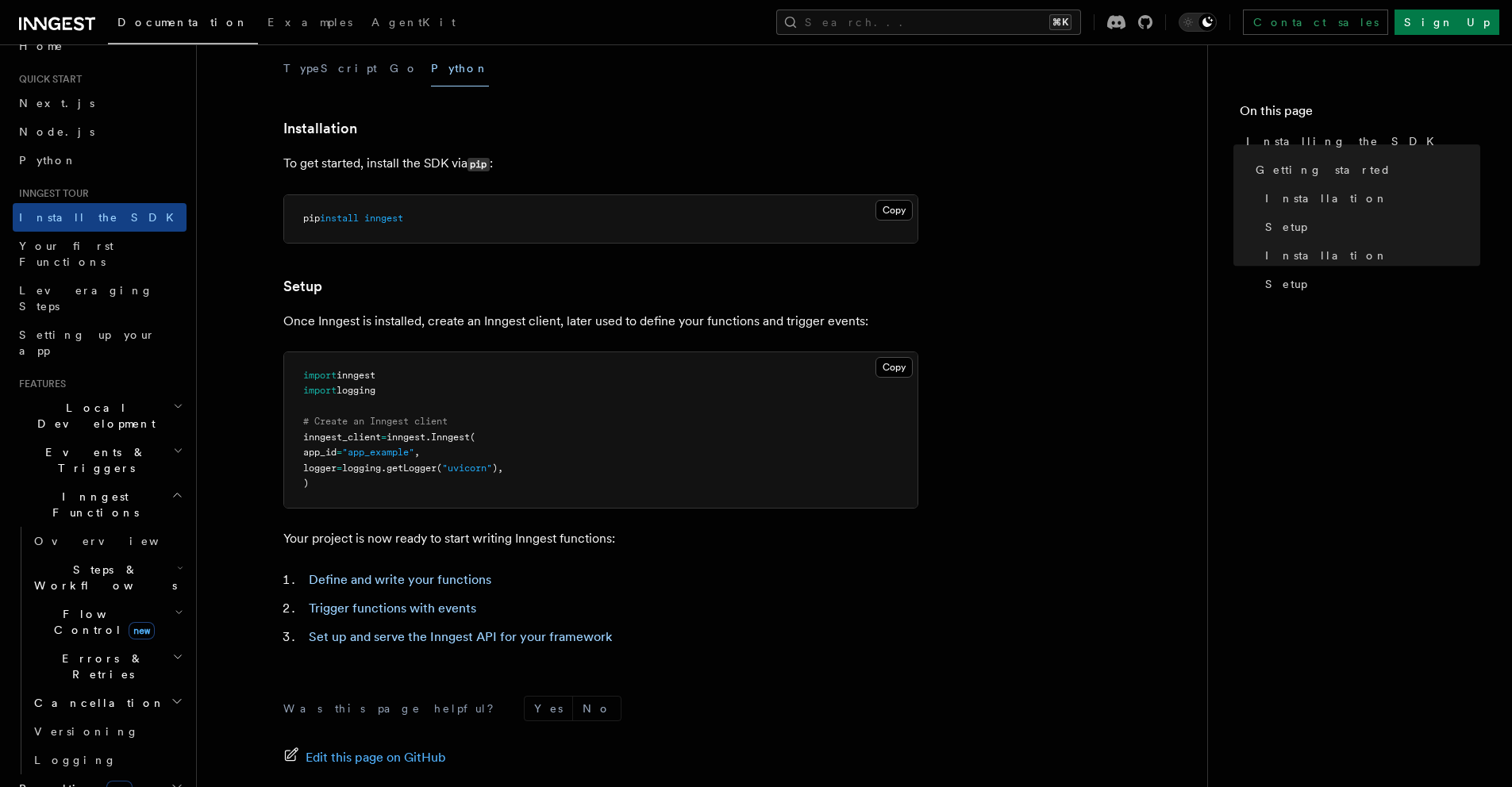
scroll to position [548, 0]
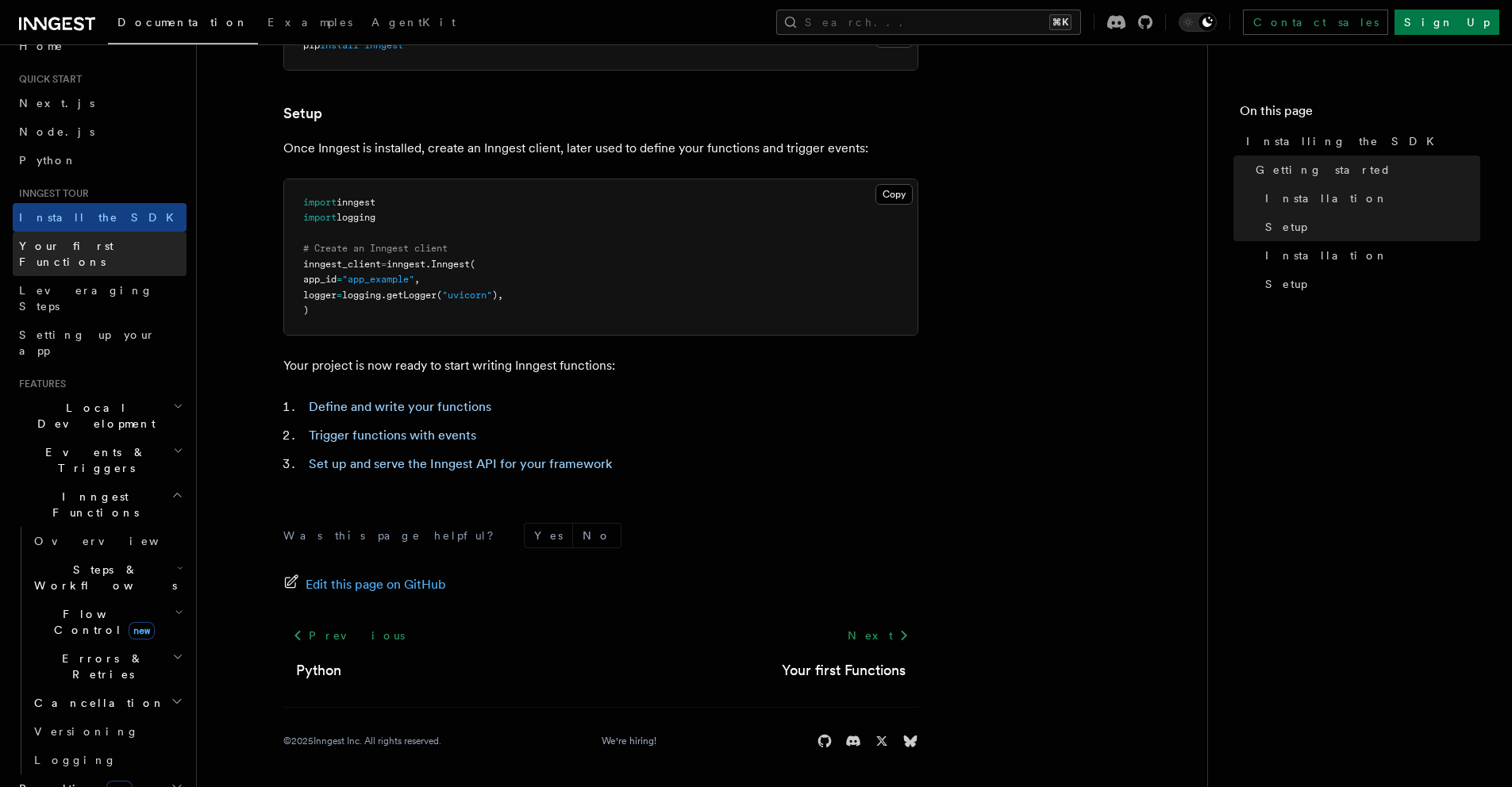
click at [77, 241] on span "Your first Functions" at bounding box center [66, 254] width 94 height 29
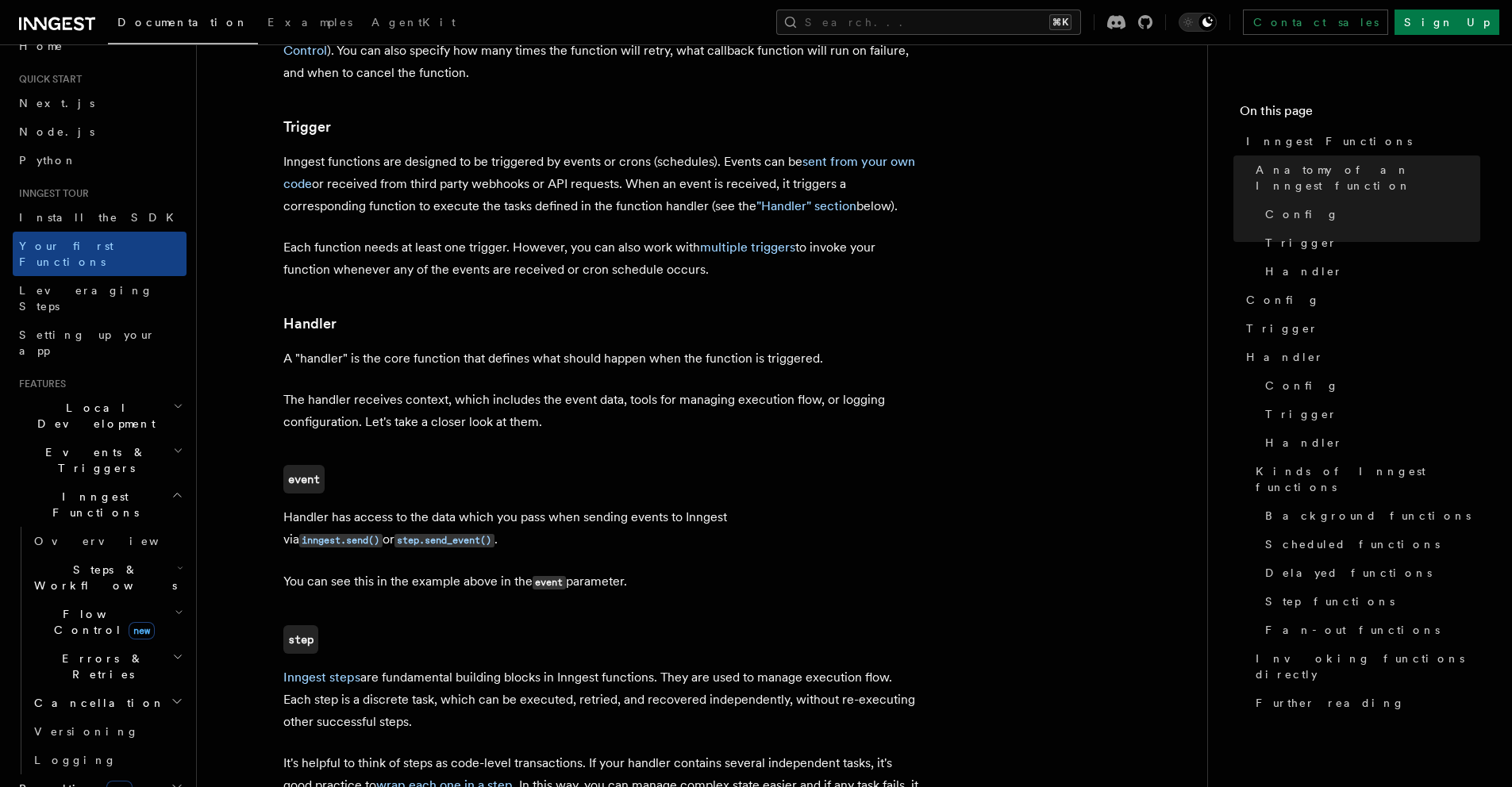
scroll to position [957, 0]
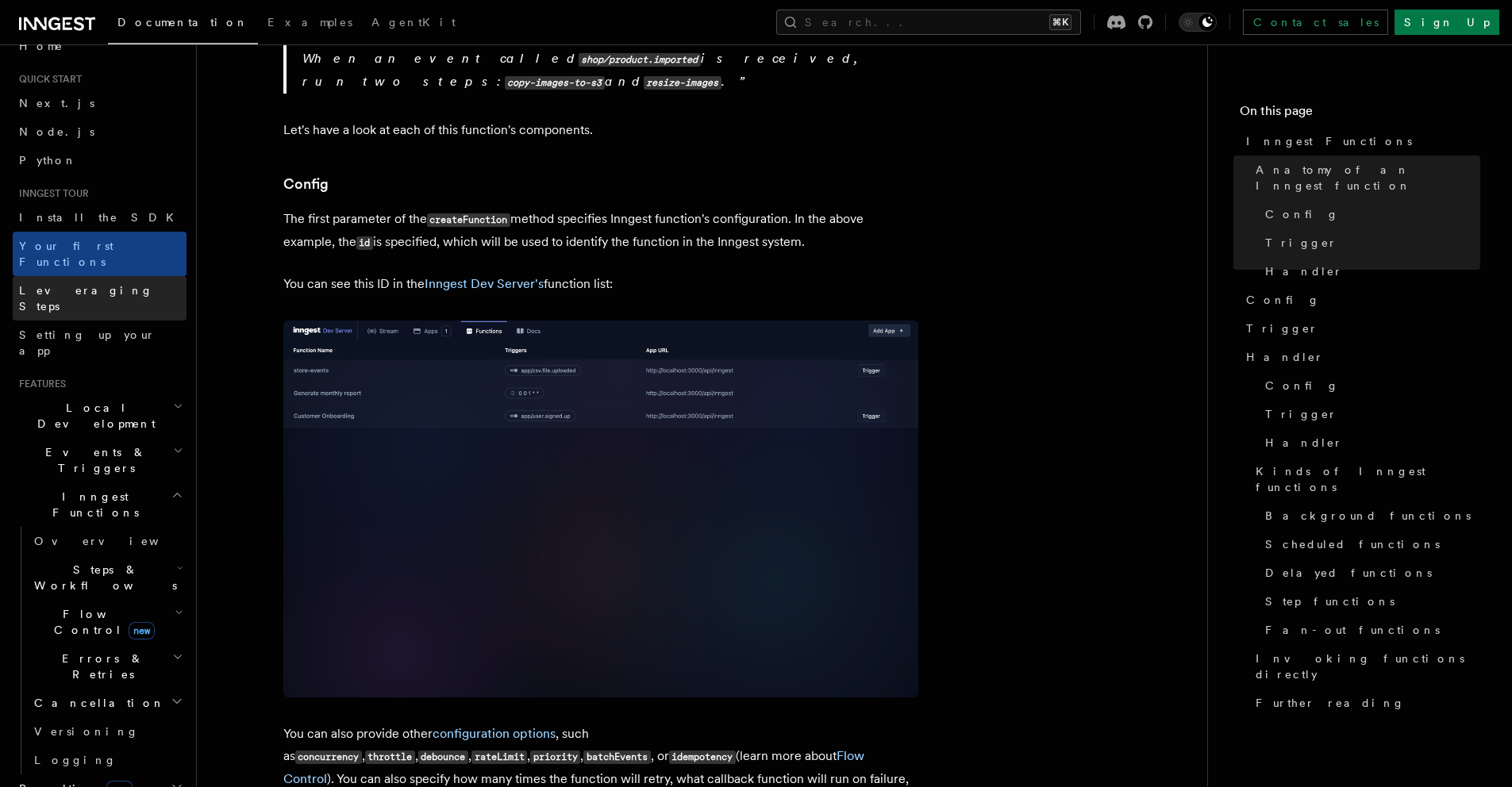
click at [131, 276] on link "Leveraging Steps" at bounding box center [100, 299] width 174 height 45
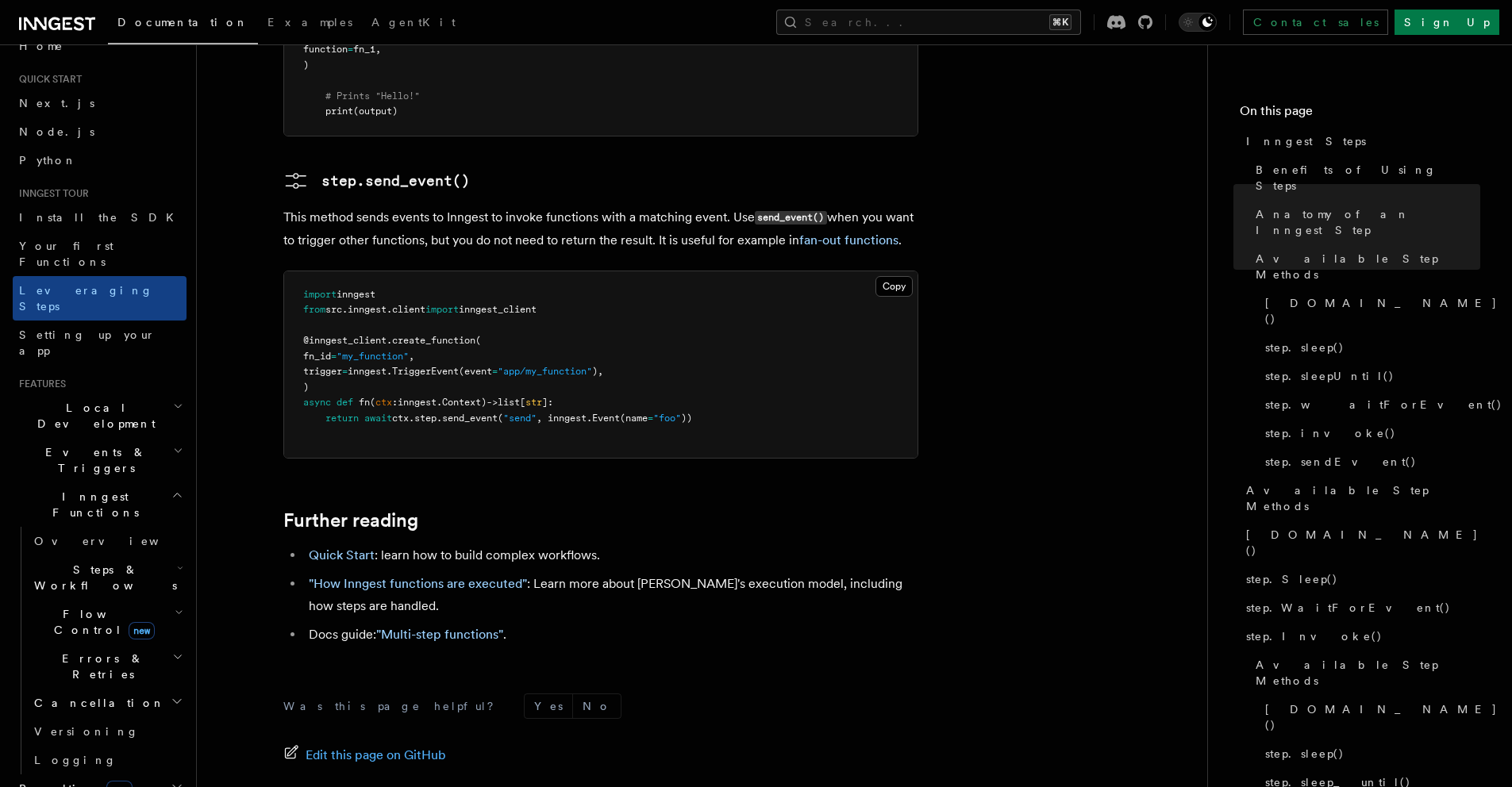
scroll to position [3579, 0]
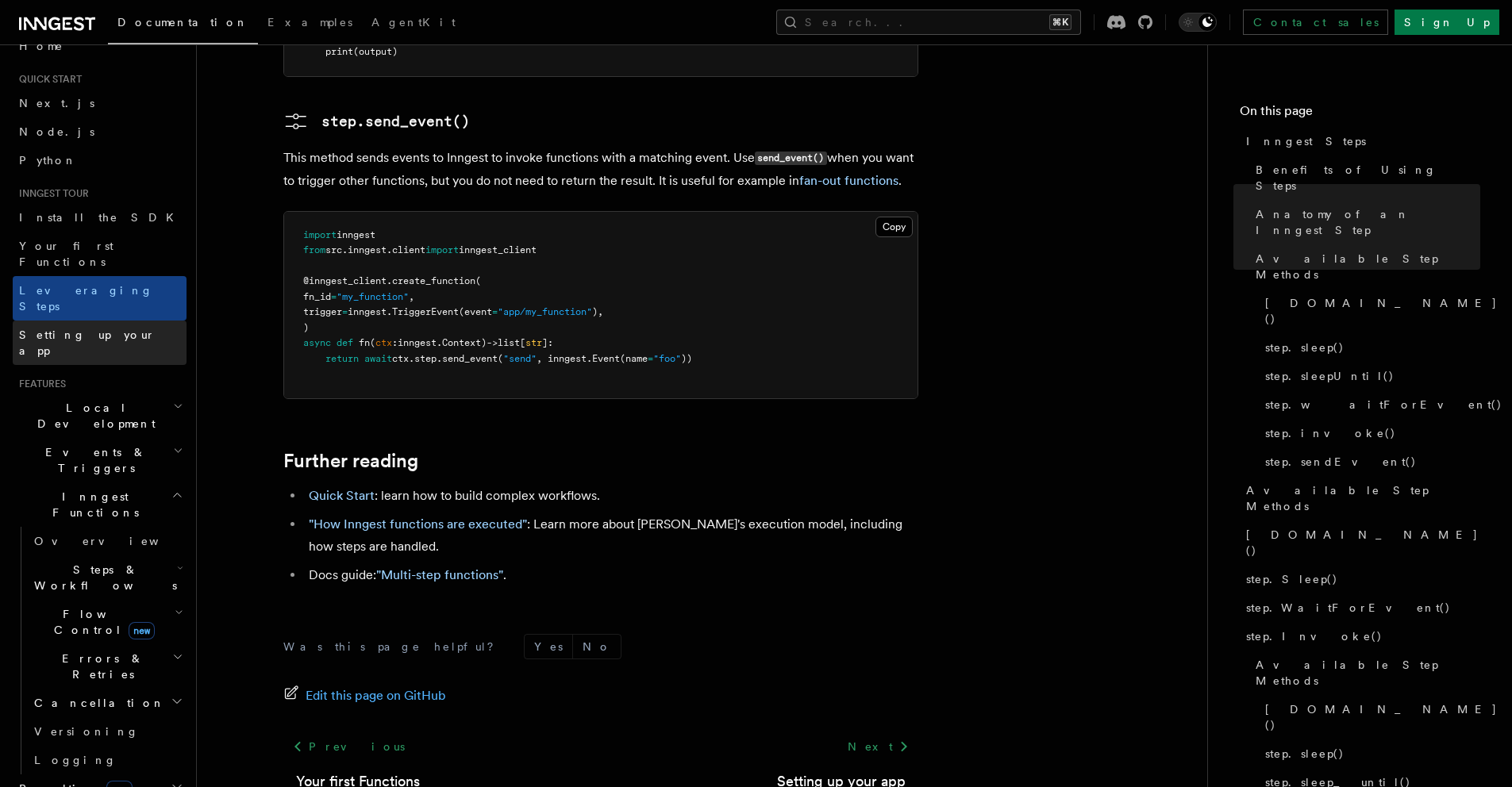
click at [114, 329] on span "Setting up your app" at bounding box center [87, 343] width 137 height 29
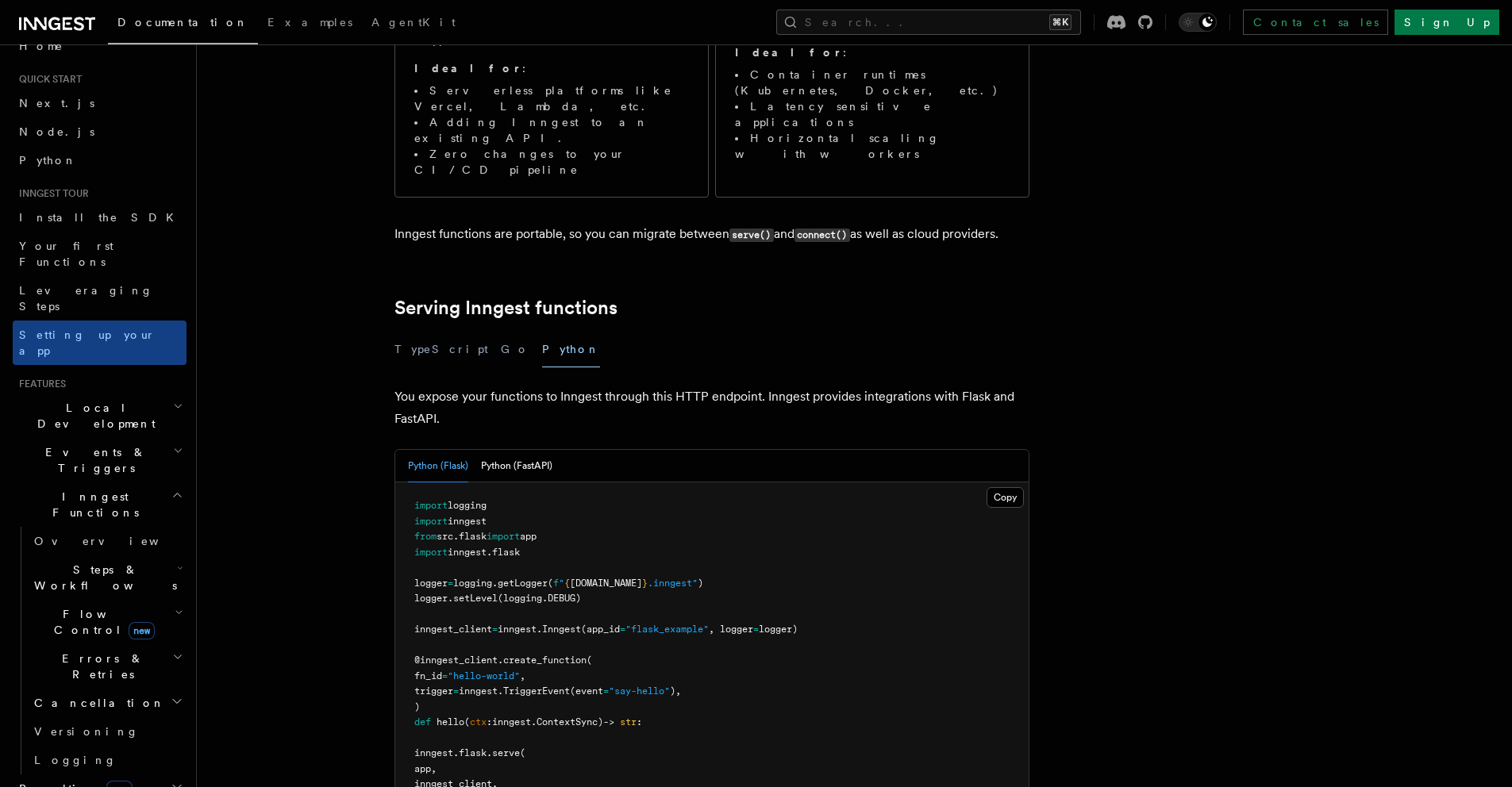
scroll to position [481, 0]
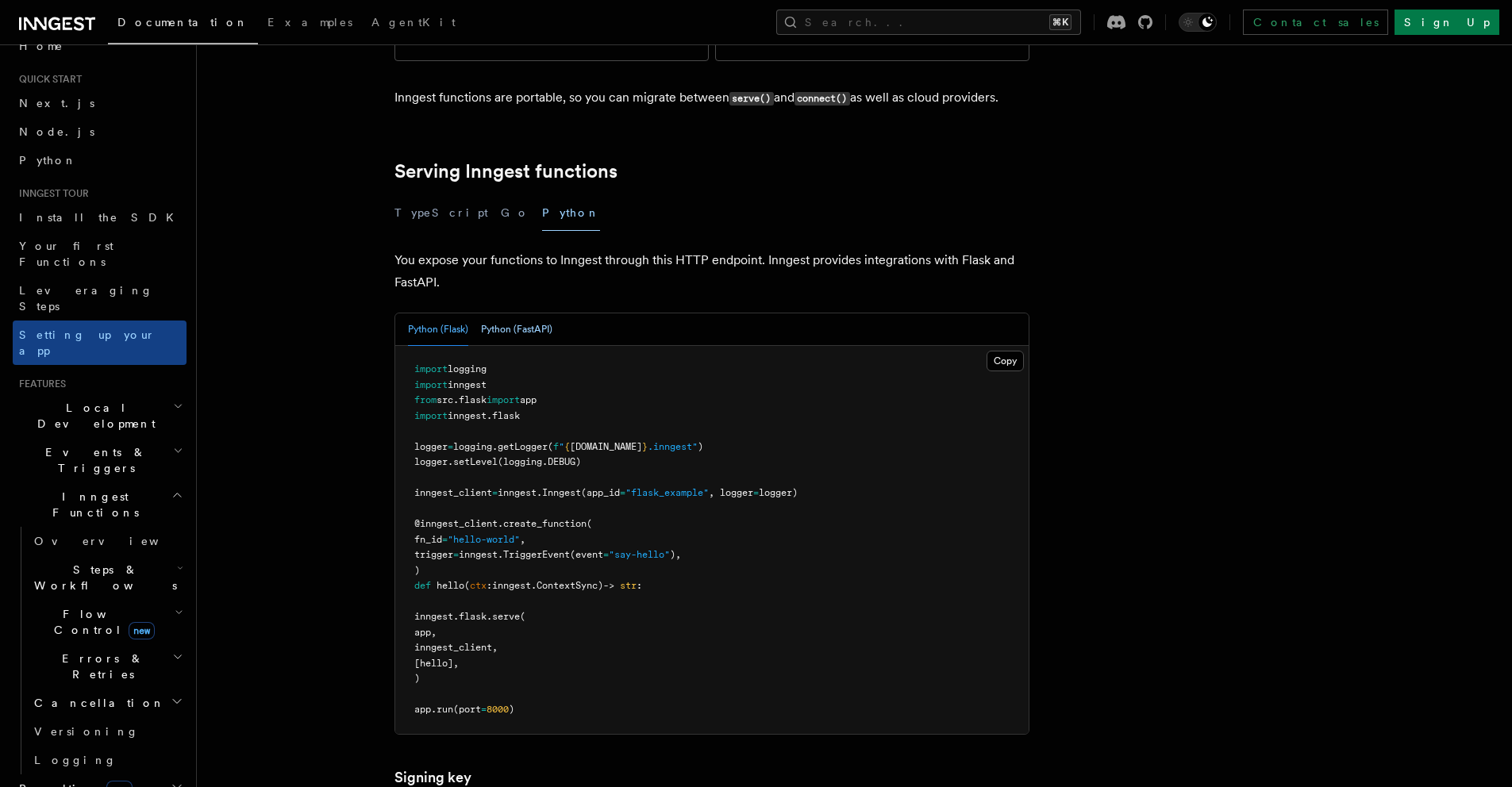
click at [519, 314] on button "Python (FastAPI)" at bounding box center [517, 330] width 71 height 33
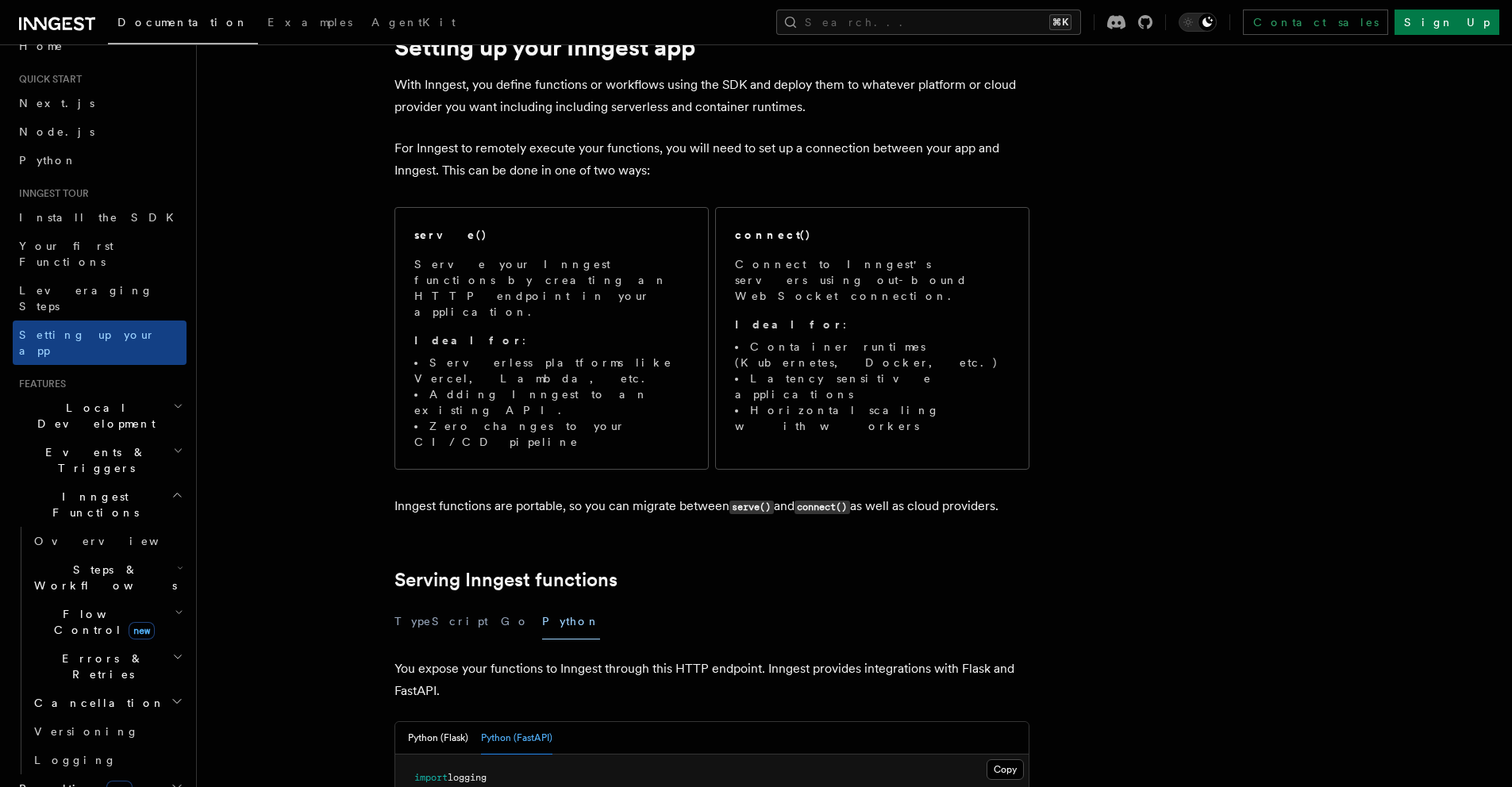
scroll to position [0, 0]
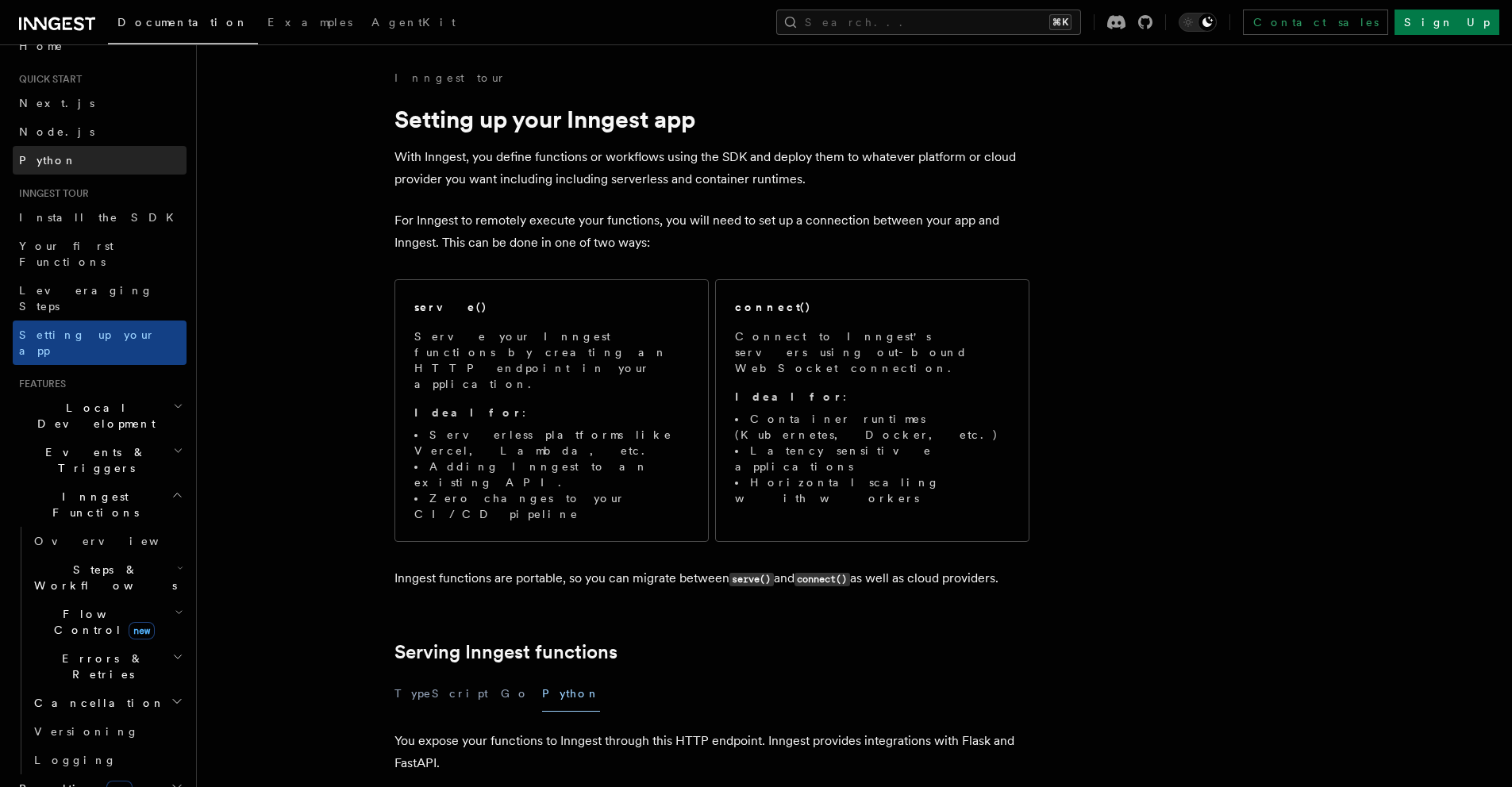
click at [64, 152] on link "Python" at bounding box center [100, 160] width 174 height 29
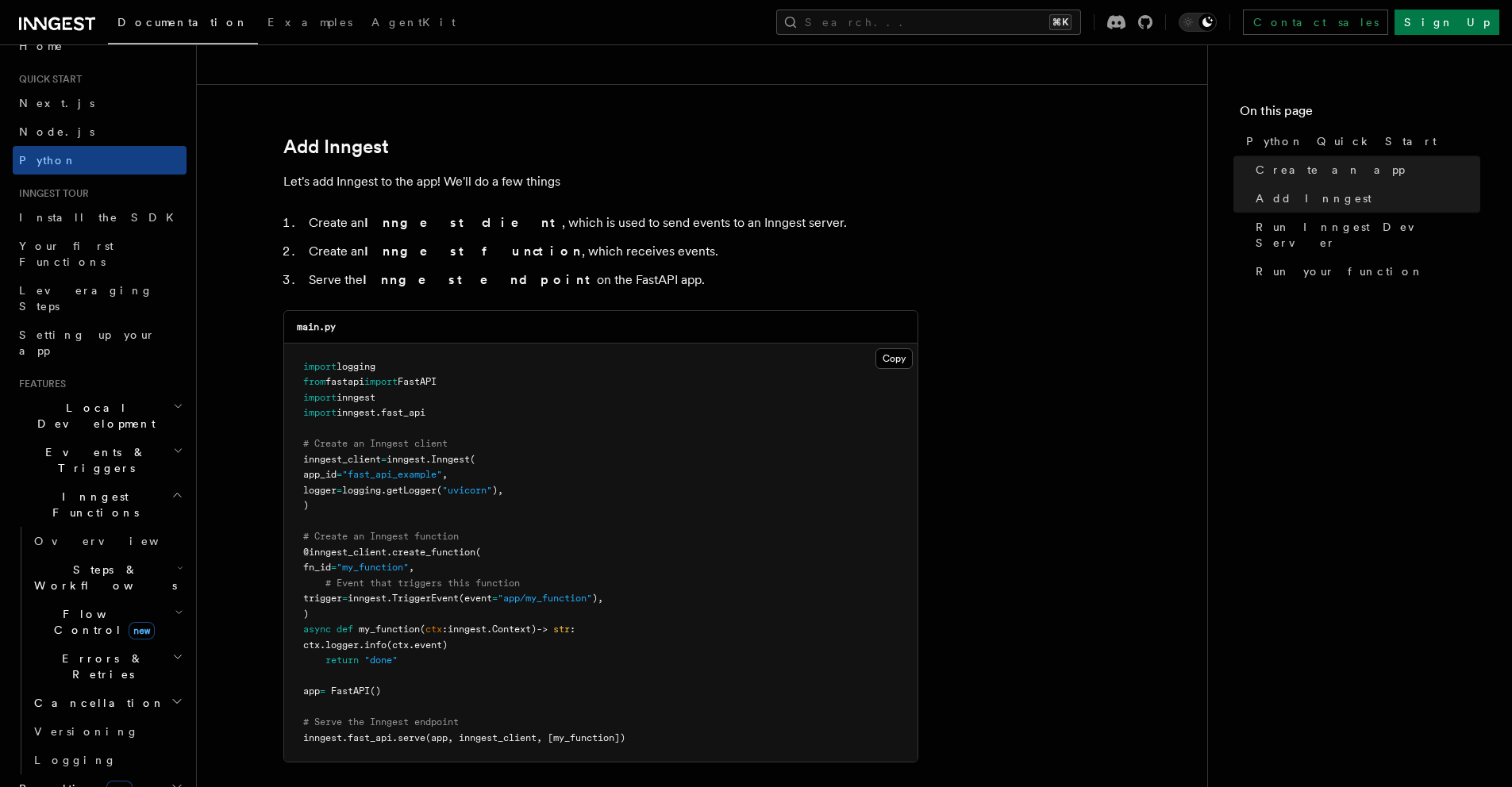
scroll to position [943, 0]
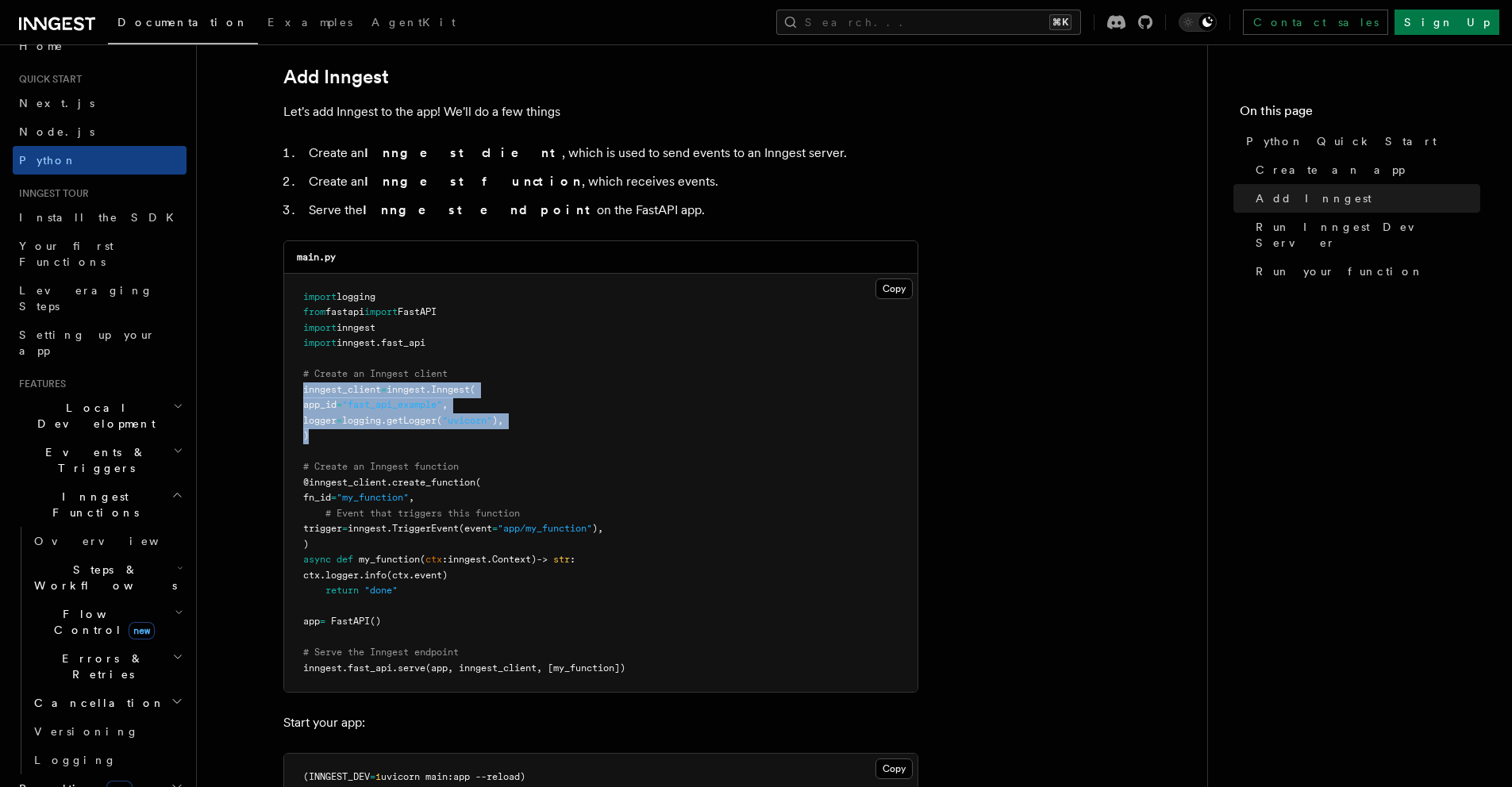
drag, startPoint x: 334, startPoint y: 440, endPoint x: 285, endPoint y: 394, distance: 67.2
click at [285, 394] on pre "import logging from fastapi import FastAPI import inngest import inngest . fast…" at bounding box center [601, 483] width 634 height 419
copy code "inngest_client = inngest . Inngest ( app_id = "fast_api_example" , logger = log…"
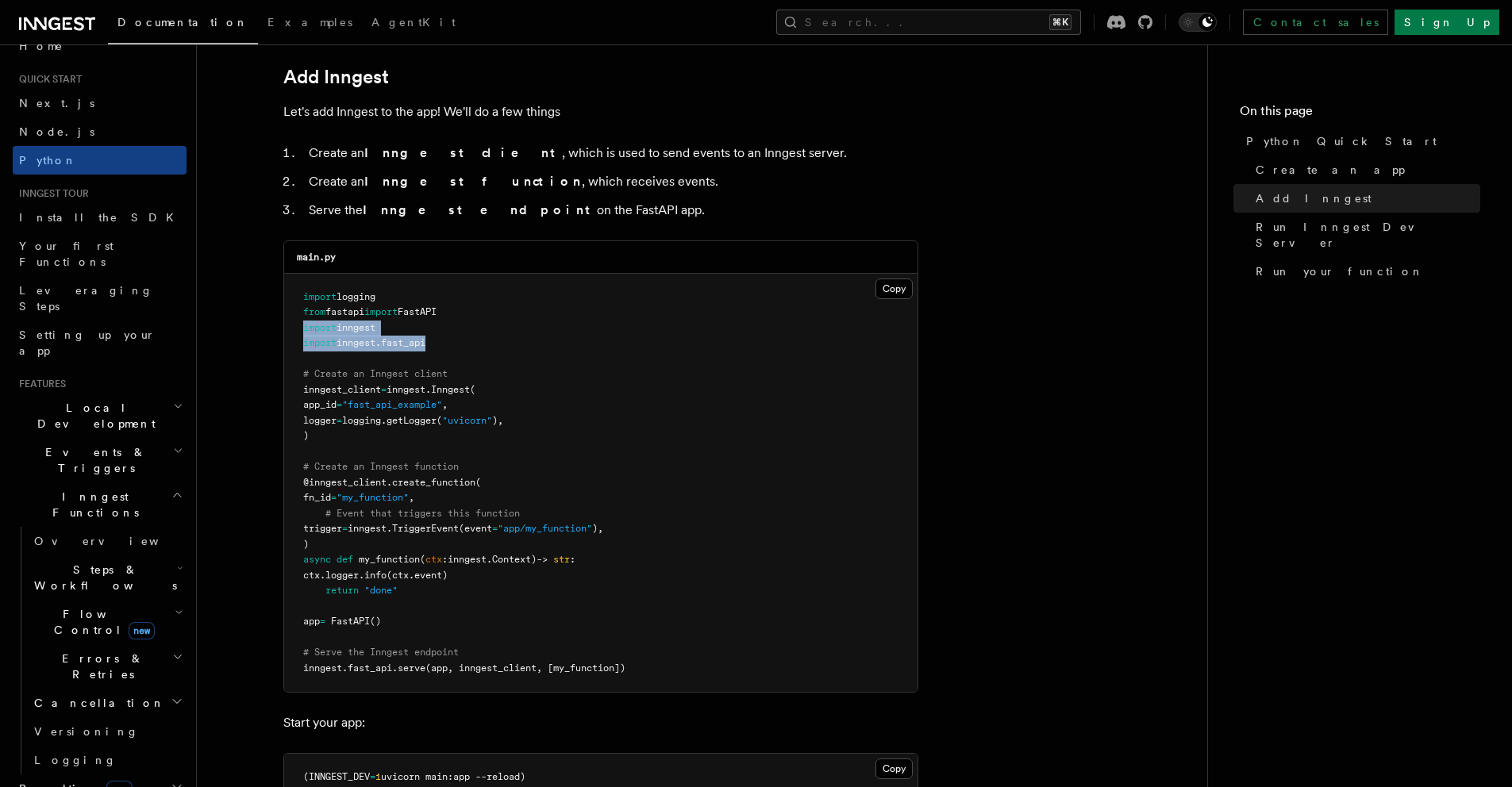
drag, startPoint x: 454, startPoint y: 341, endPoint x: 284, endPoint y: 326, distance: 170.7
click at [284, 326] on pre "import logging from fastapi import FastAPI import inngest import inngest . fast…" at bounding box center [601, 483] width 634 height 419
copy code "import inngest import inngest . fast_api"
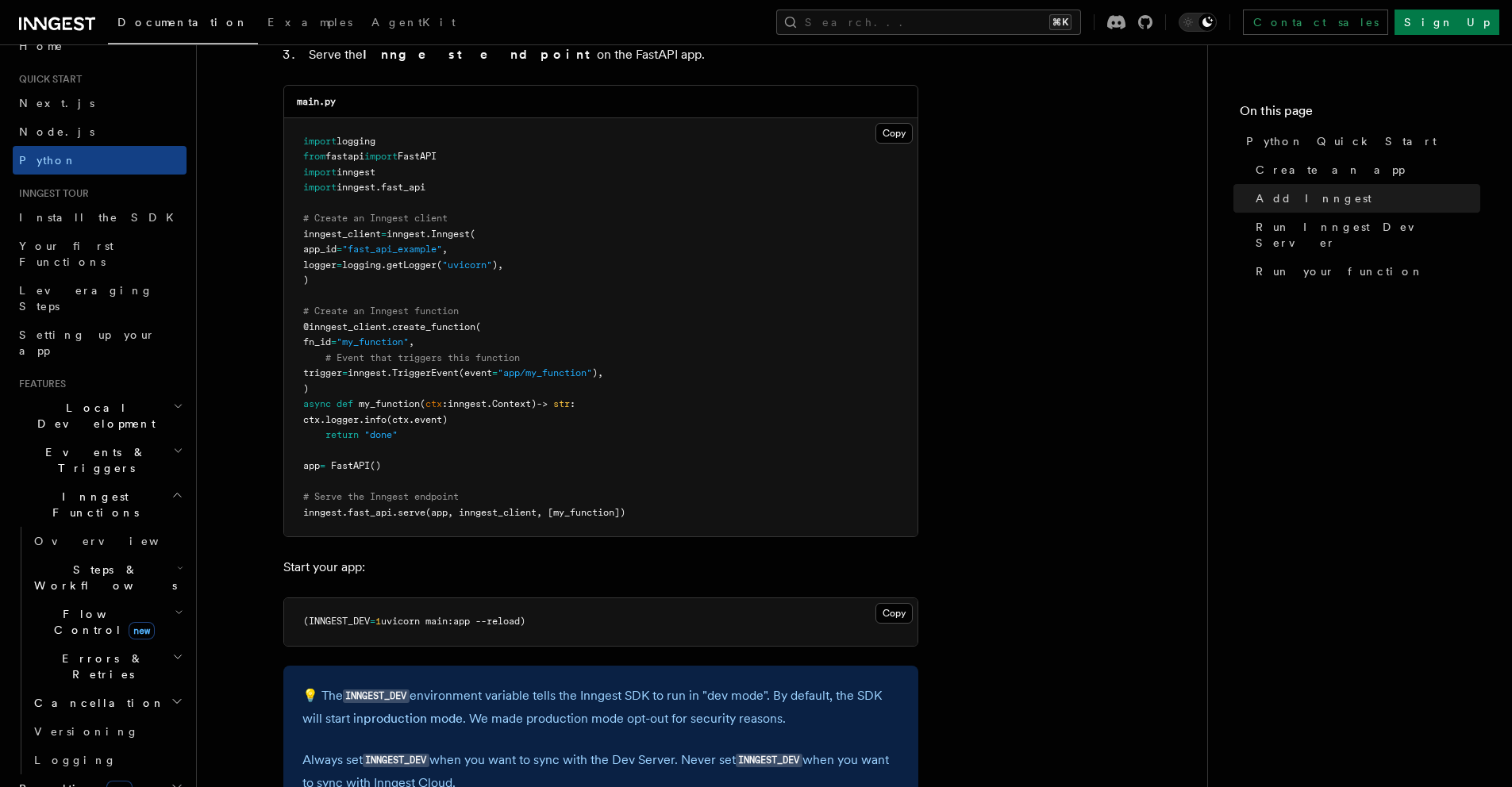
scroll to position [1171, 0]
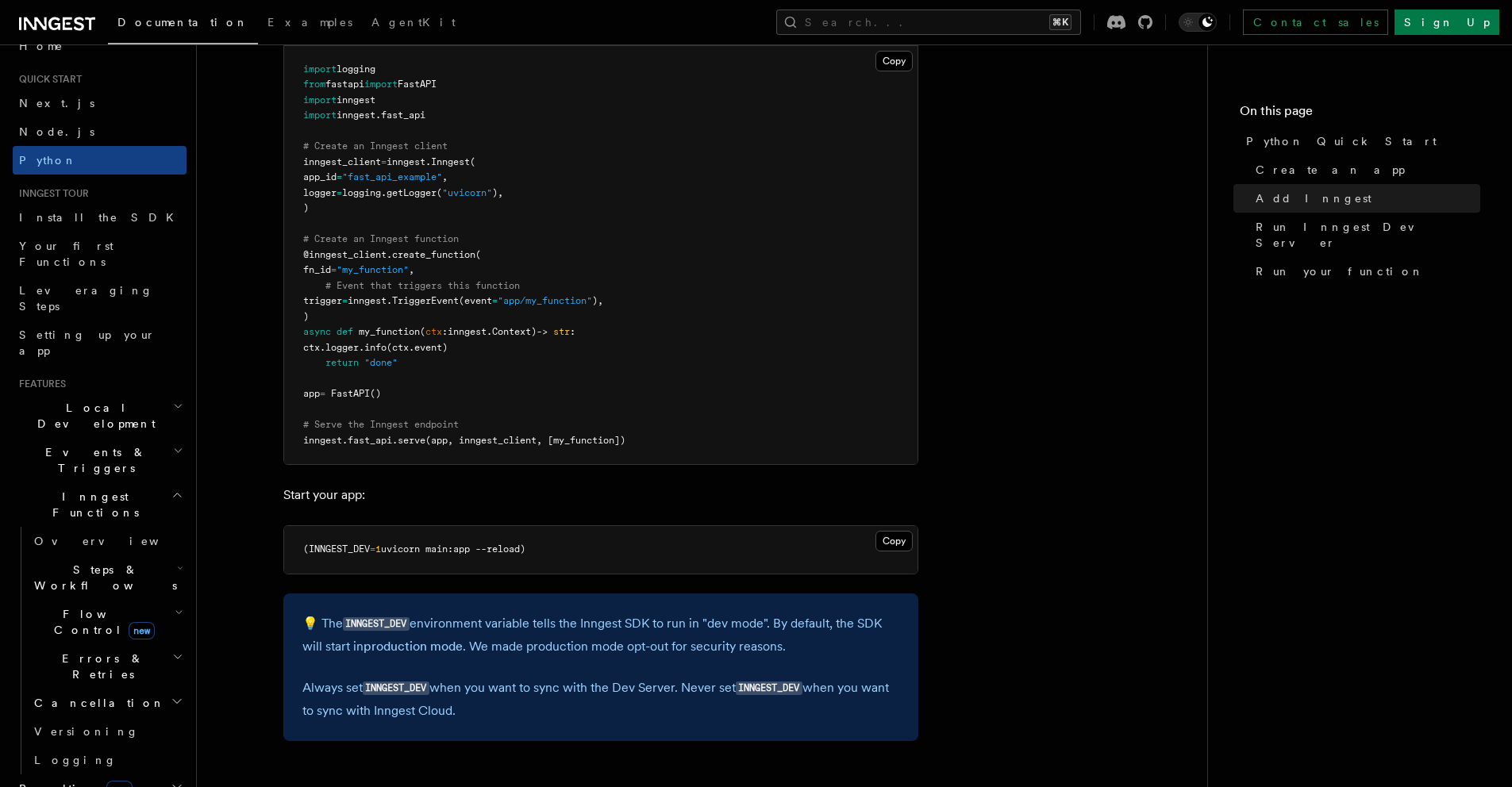
click at [403, 689] on code "INNGEST_DEV" at bounding box center [396, 688] width 67 height 14
copy code "INNGEST_DEV"
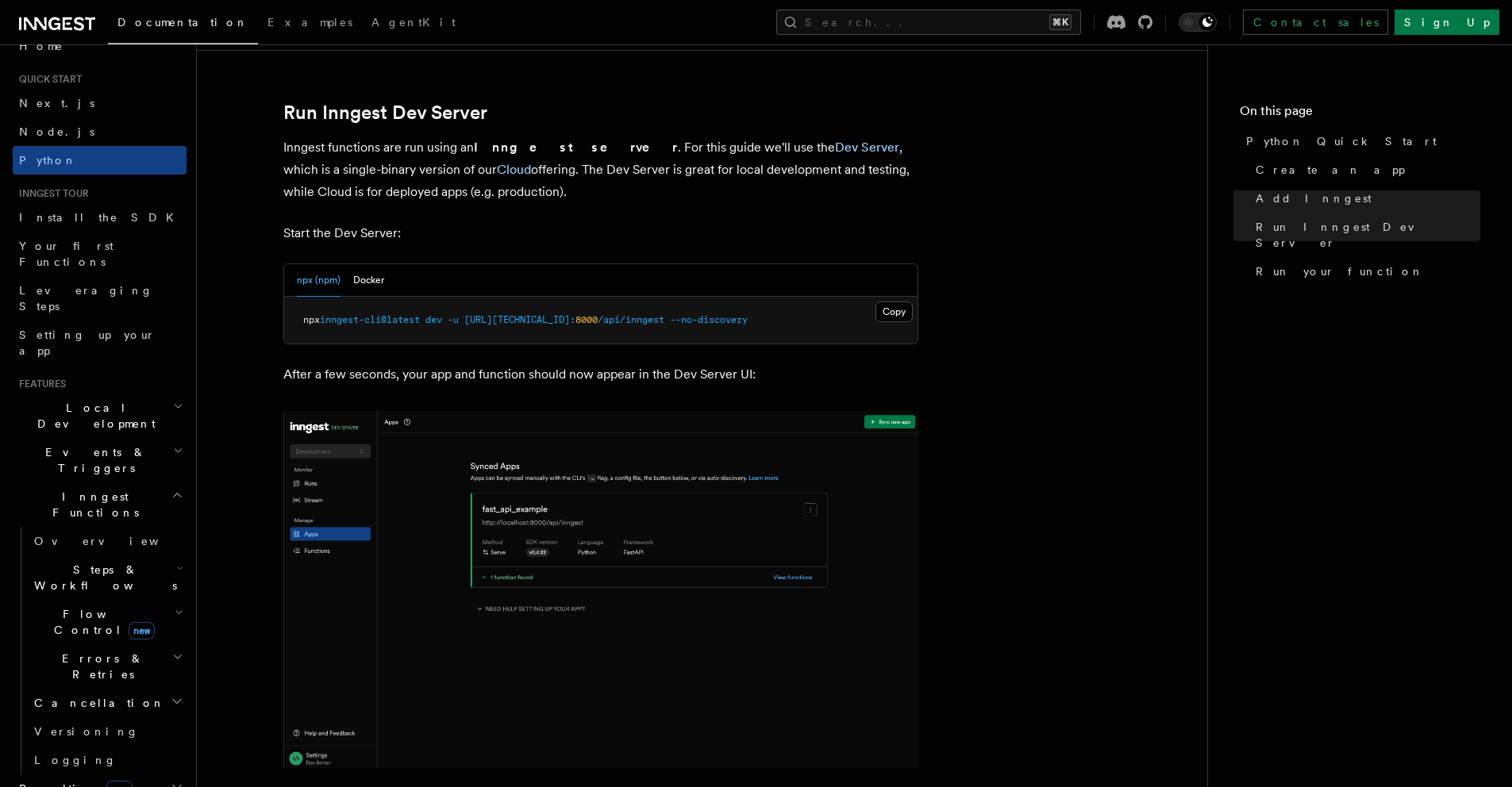
scroll to position [1983, 0]
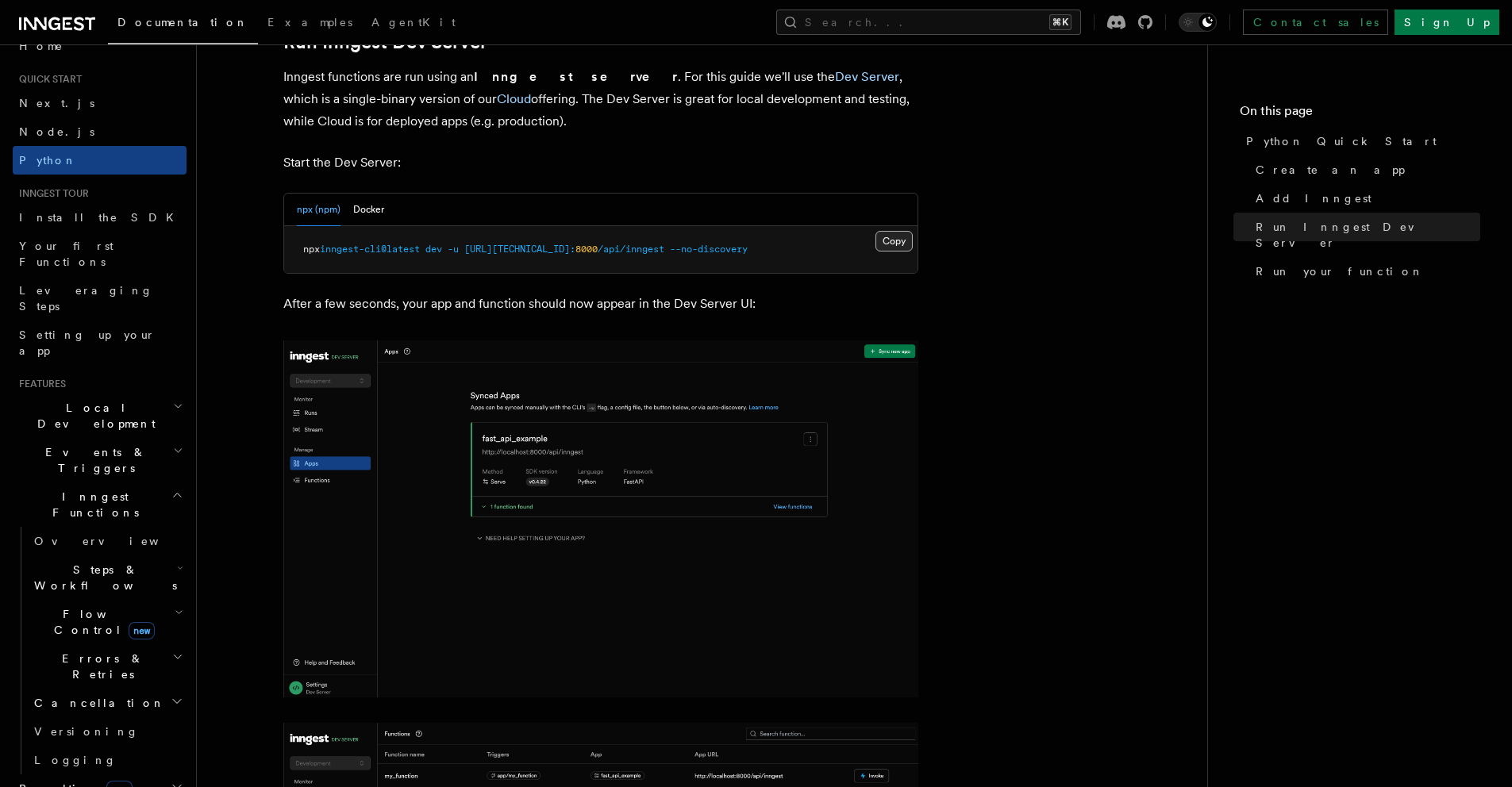
click at [893, 246] on button "Copy Copied" at bounding box center [894, 241] width 38 height 21
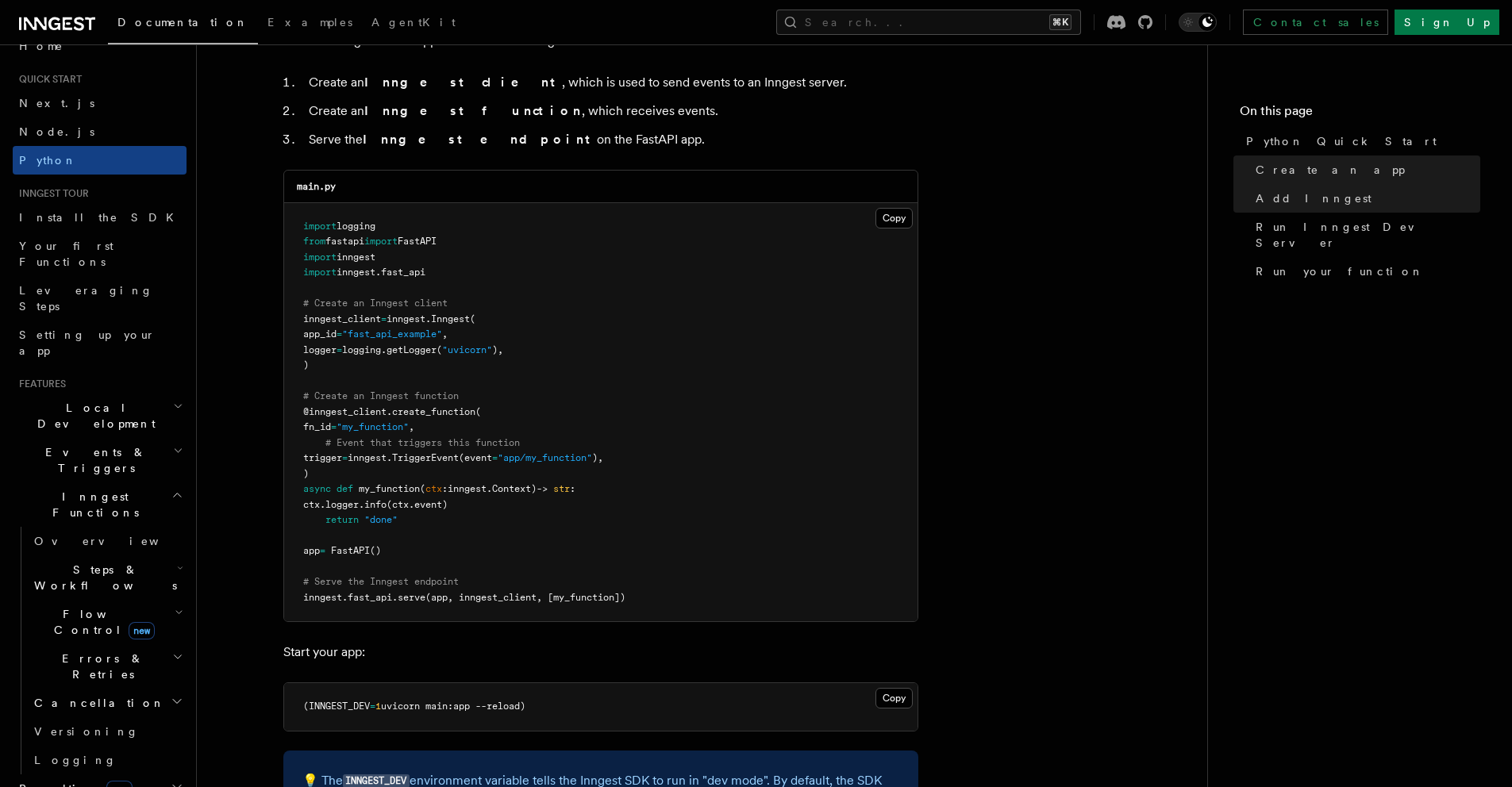
scroll to position [1295, 0]
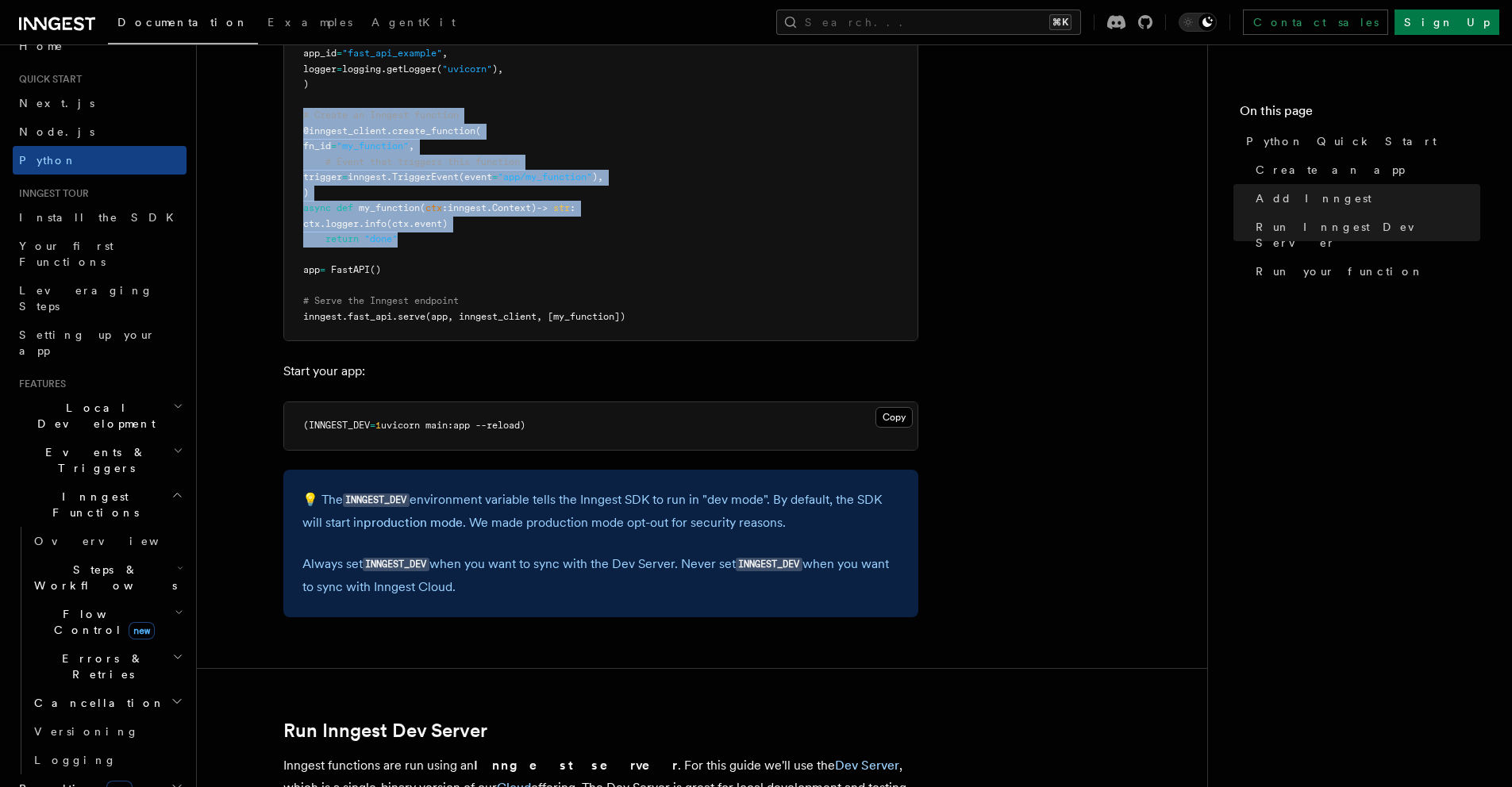
drag, startPoint x: 415, startPoint y: 237, endPoint x: 275, endPoint y: 123, distance: 180.5
click at [275, 123] on article "Quick start Python Quick Start This guide will teach you how to add Inngest to …" at bounding box center [702, 747] width 960 height 3943
copy code "# Create an Inngest function @inngest_client . create_function ( fn_id = "my_fu…"
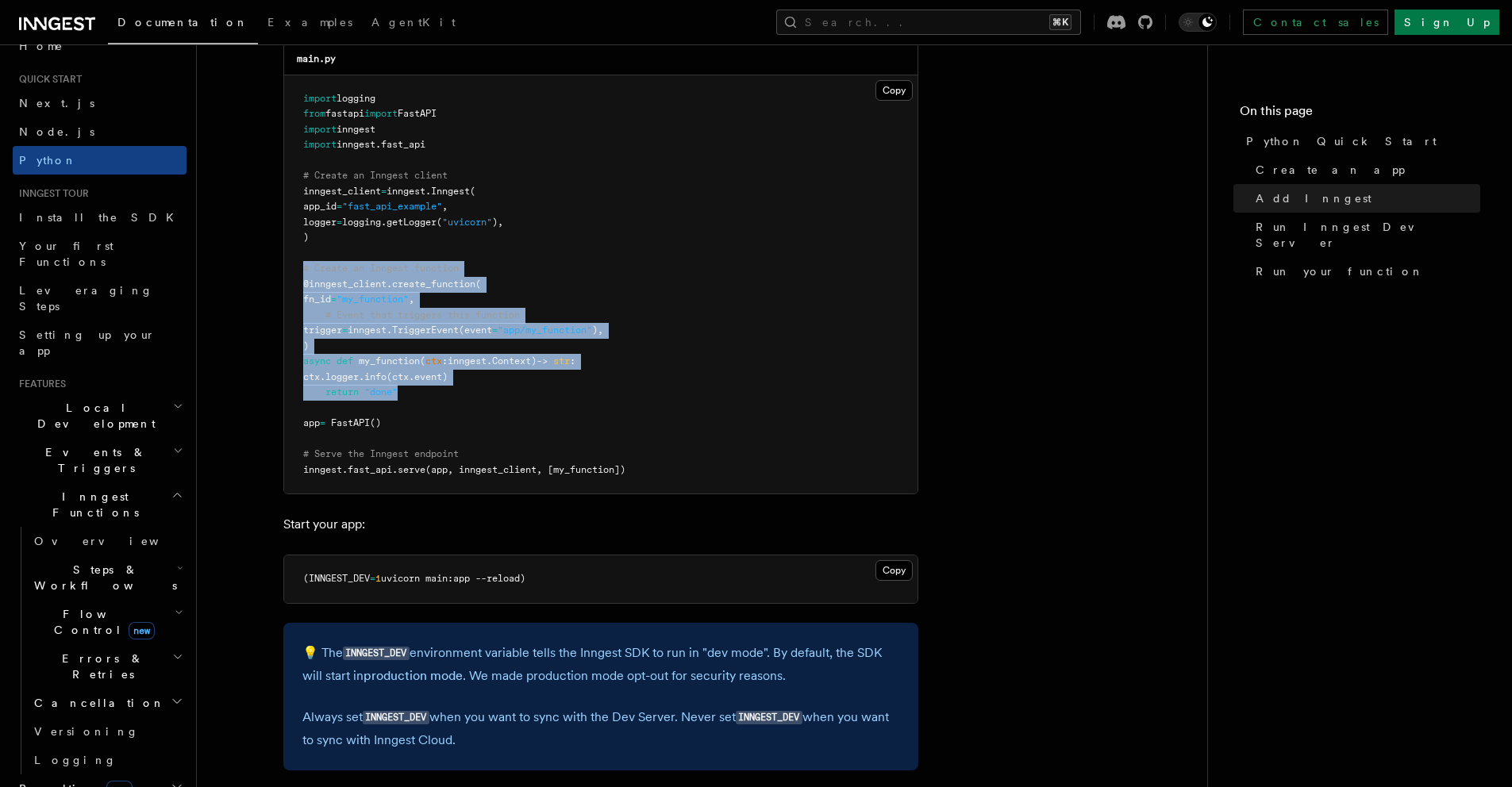
scroll to position [1114, 0]
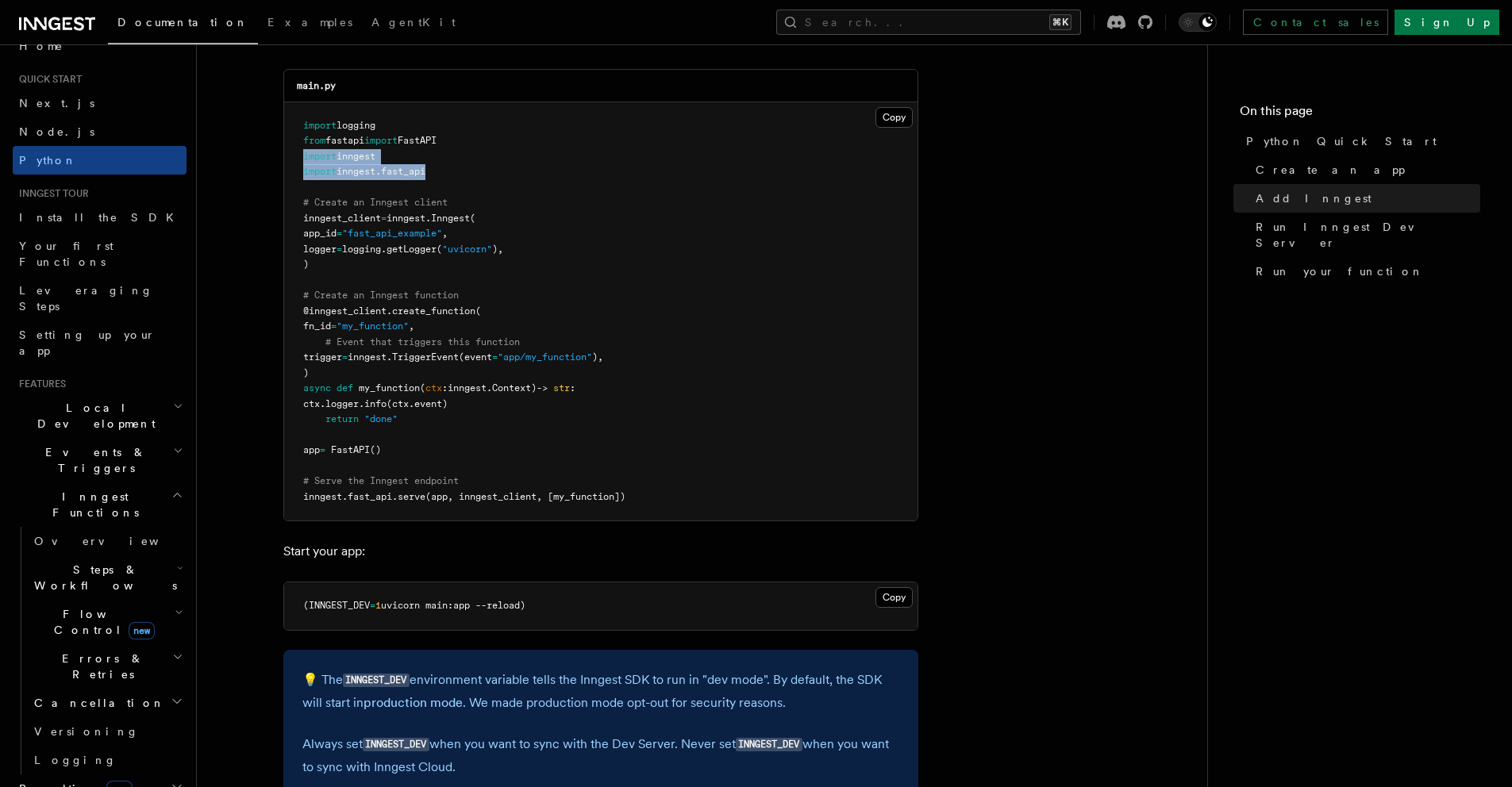
drag, startPoint x: 441, startPoint y: 177, endPoint x: 276, endPoint y: 151, distance: 167.0
copy code "import inngest import inngest . fast_api"
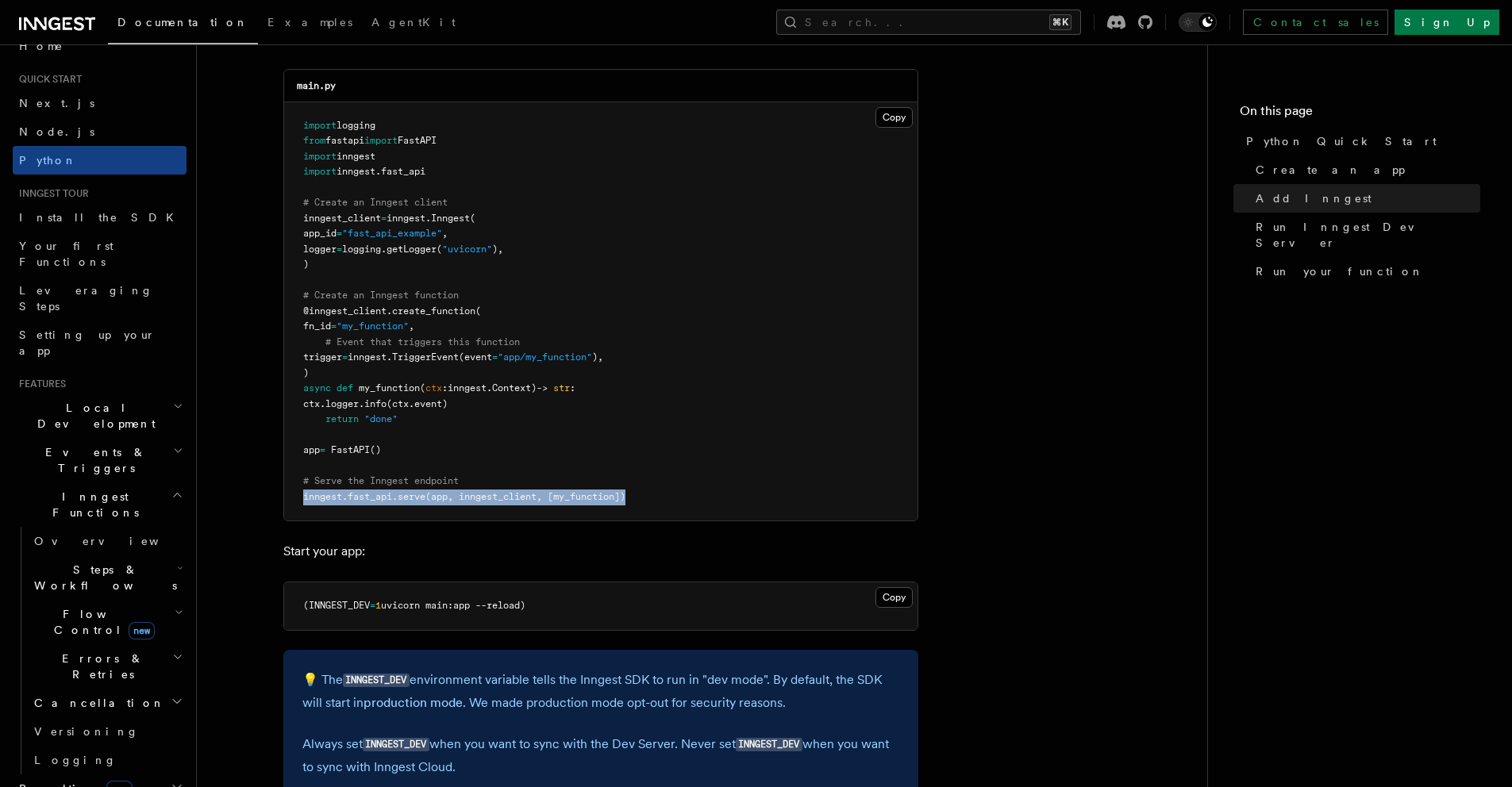
drag, startPoint x: 656, startPoint y: 494, endPoint x: 299, endPoint y: 492, distance: 357.0
click at [299, 492] on pre "import logging from fastapi import FastAPI import inngest import inngest . fast…" at bounding box center [601, 311] width 634 height 419
copy span "inngest . fast_api . serve (app, inngest_client, [my_function])"
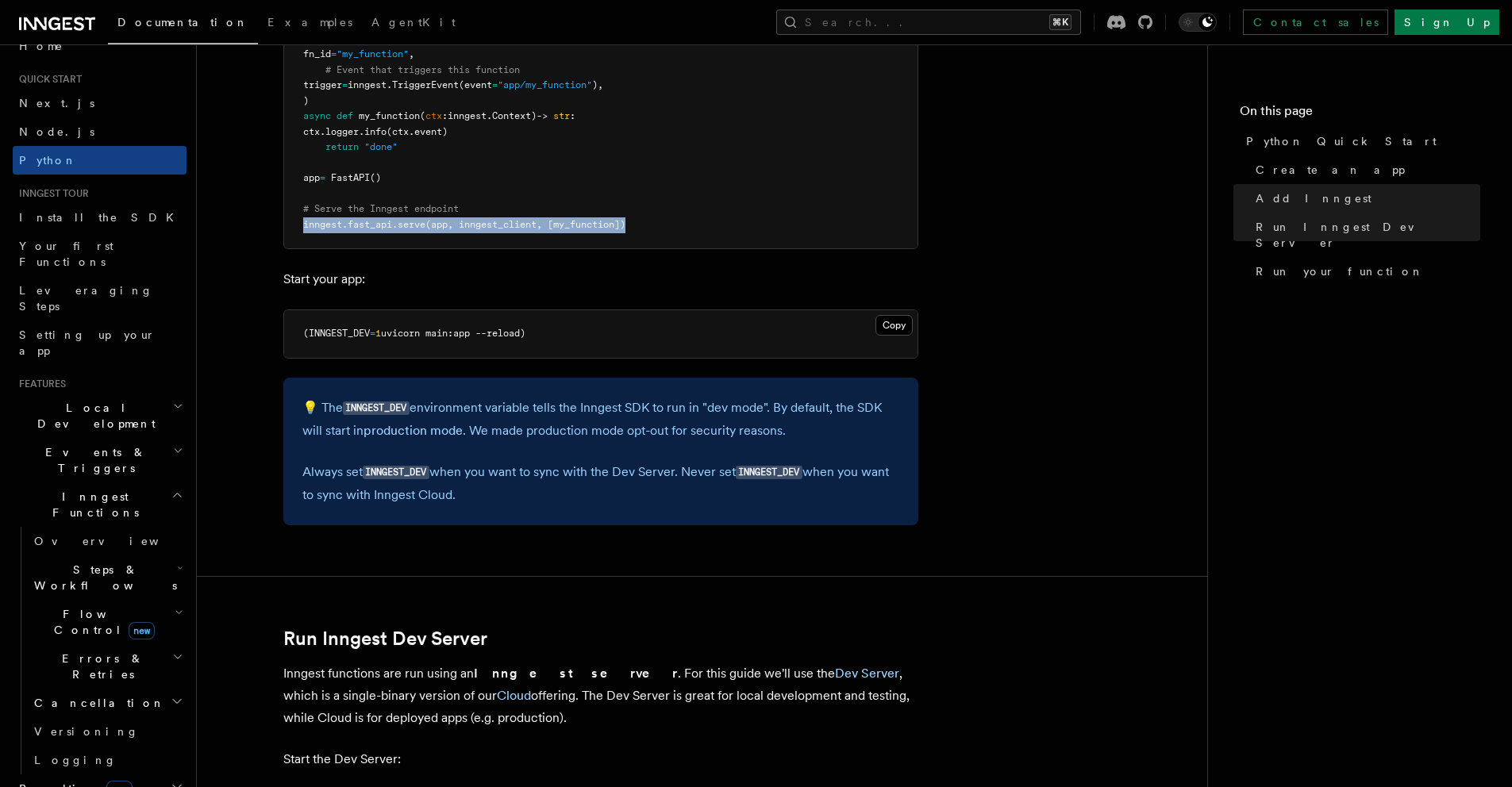
scroll to position [1932, 0]
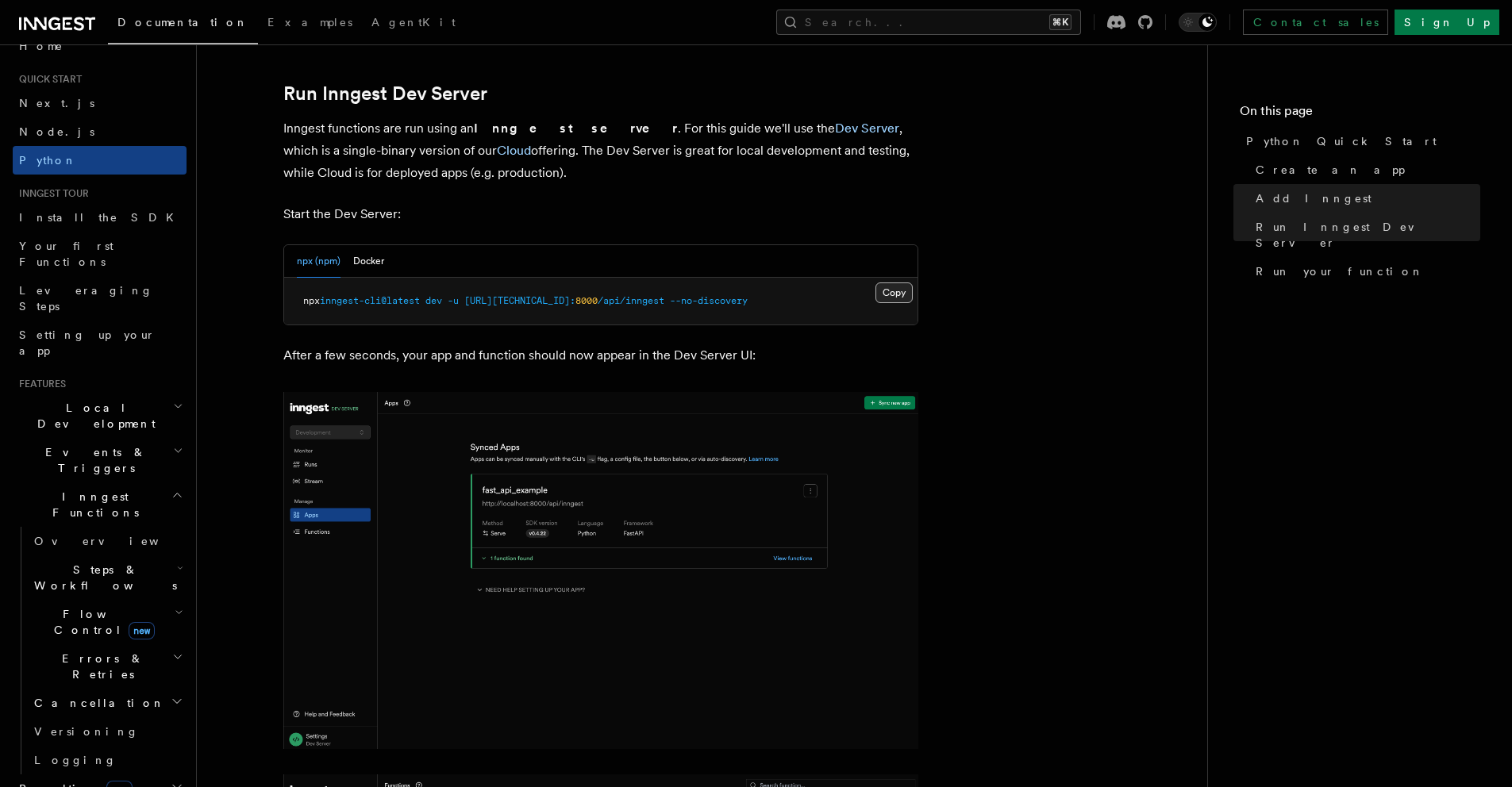
click at [897, 292] on button "Copy Copied" at bounding box center [894, 293] width 38 height 21
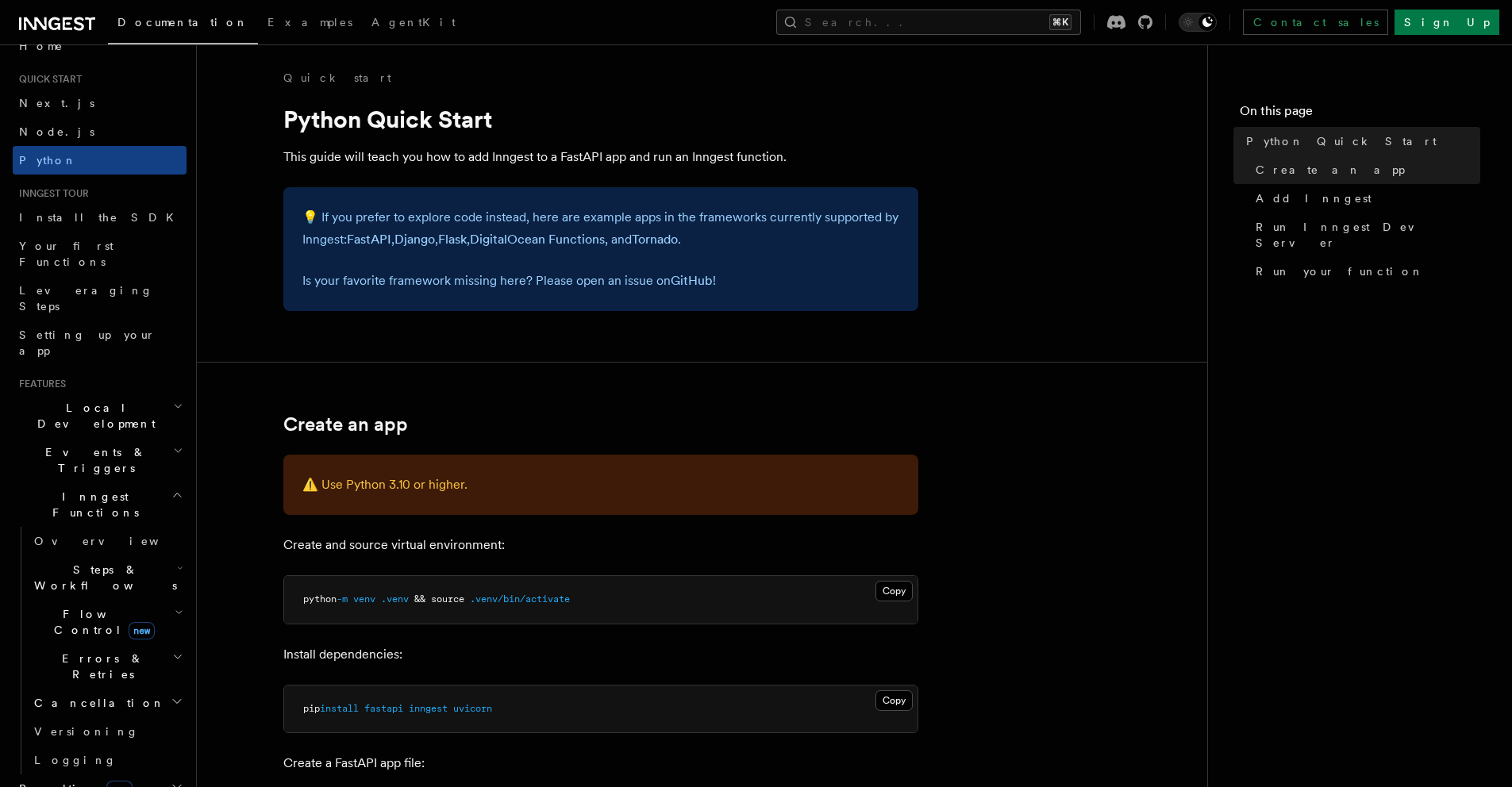
scroll to position [760, 0]
